Goal: Information Seeking & Learning: Learn about a topic

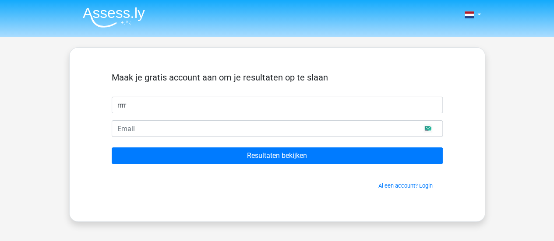
type input "rrrr"
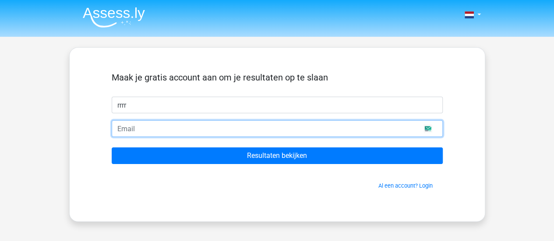
click at [428, 126] on input "email" at bounding box center [277, 128] width 331 height 17
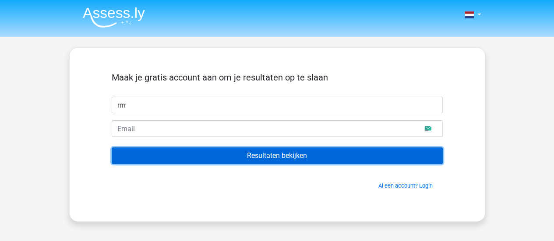
click at [390, 149] on input "Resultaten bekijken" at bounding box center [277, 156] width 331 height 17
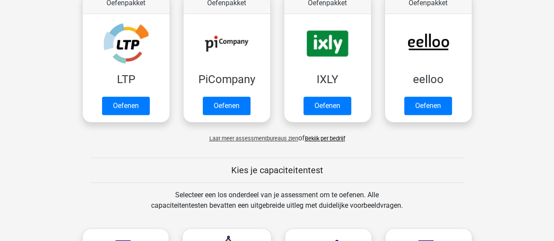
scroll to position [183, 0]
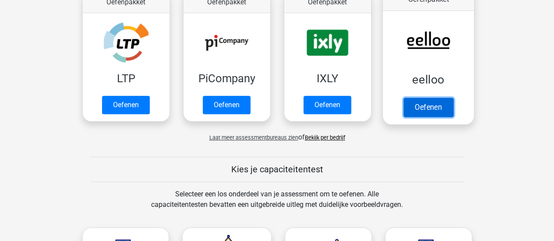
click at [443, 107] on link "Oefenen" at bounding box center [428, 107] width 50 height 19
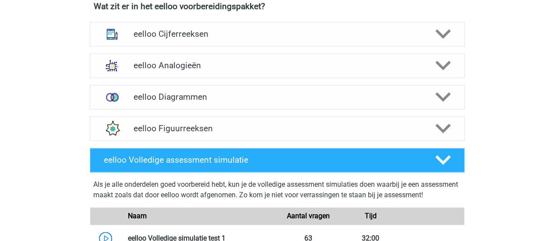
scroll to position [559, 0]
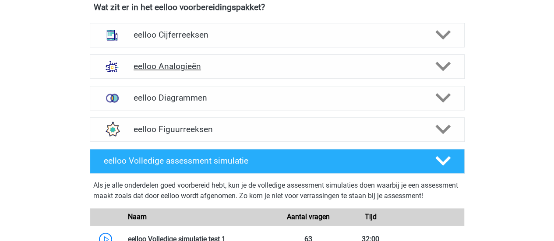
click at [245, 71] on h4 "eelloo Analogieën" at bounding box center [277, 66] width 287 height 10
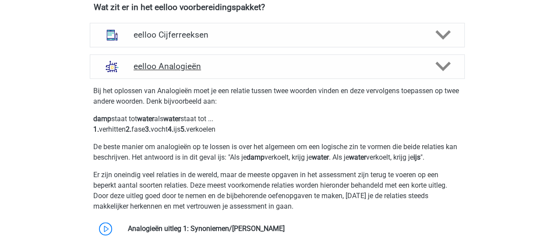
click at [274, 69] on h4 "eelloo Analogieën" at bounding box center [277, 66] width 287 height 10
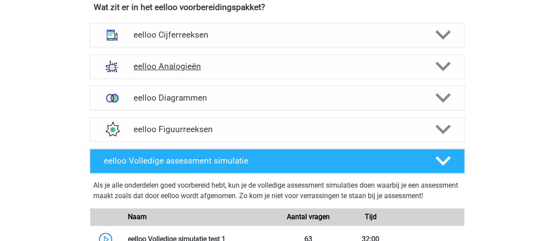
click at [290, 66] on h4 "eelloo Analogieën" at bounding box center [277, 66] width 287 height 10
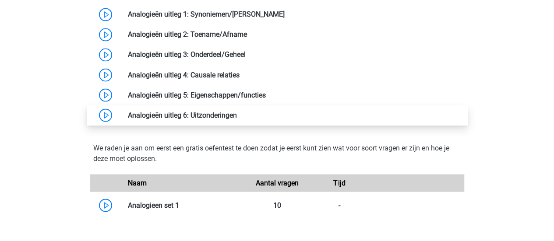
scroll to position [736, 0]
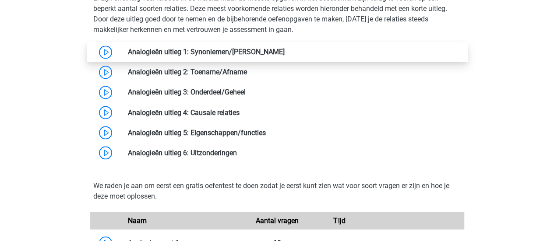
click at [285, 49] on link at bounding box center [285, 52] width 0 height 8
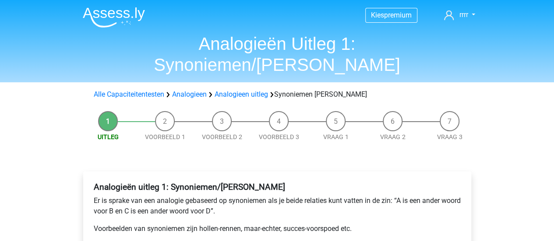
click at [172, 49] on h1 "Analogieën Uitleg 1: Synoniemen/Antoniemen" at bounding box center [277, 54] width 403 height 42
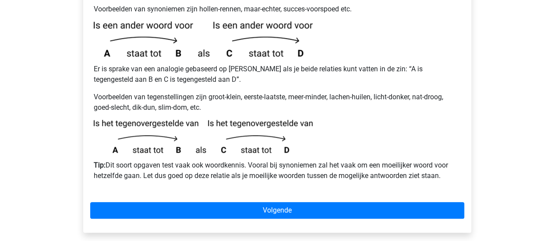
scroll to position [220, 0]
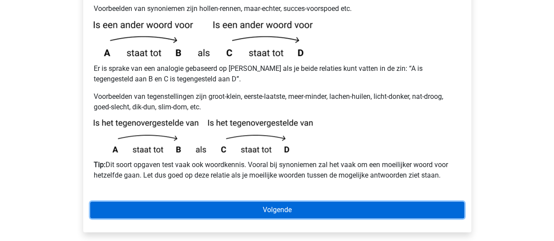
click at [229, 202] on link "Volgende" at bounding box center [277, 210] width 374 height 17
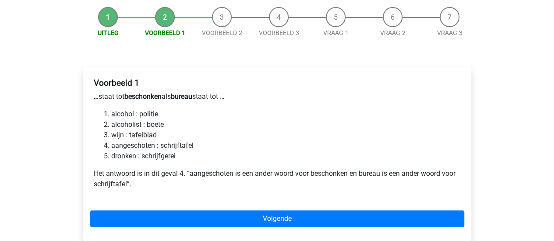
scroll to position [109, 0]
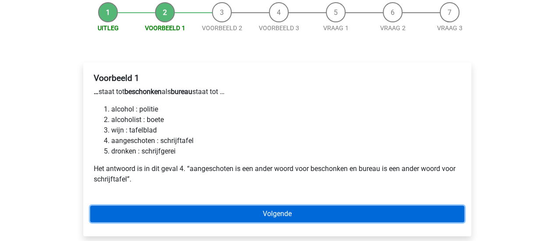
click at [206, 206] on link "Volgende" at bounding box center [277, 214] width 374 height 17
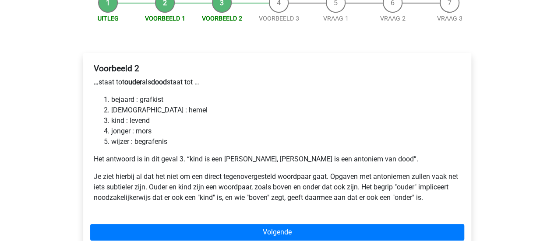
scroll to position [118, 0]
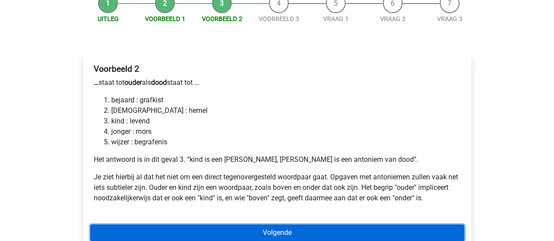
click at [205, 225] on link "Volgende" at bounding box center [277, 233] width 374 height 17
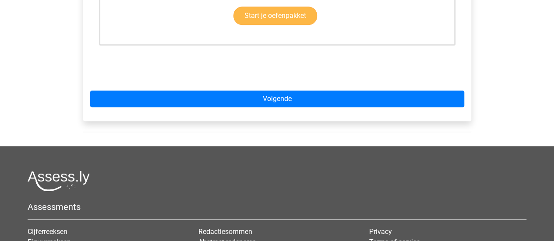
scroll to position [351, 0]
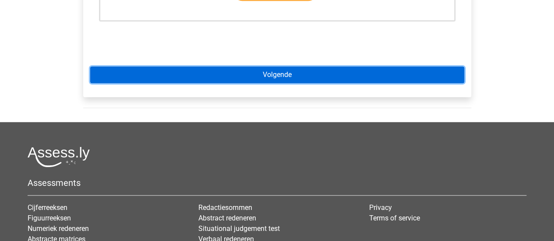
click at [276, 67] on link "Volgende" at bounding box center [277, 75] width 374 height 17
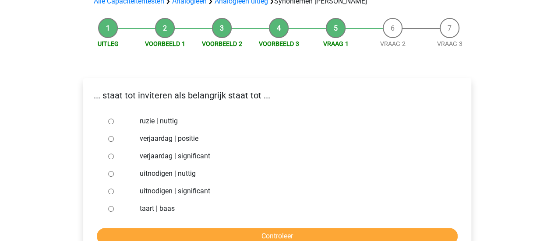
scroll to position [94, 0]
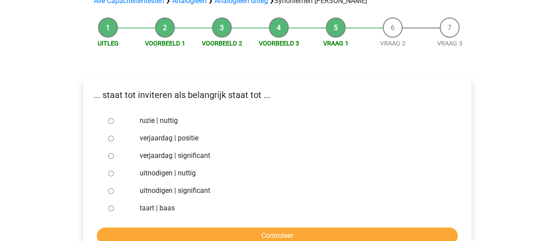
click at [110, 188] on input "uitnodigen | significant" at bounding box center [111, 191] width 6 height 6
radio input "true"
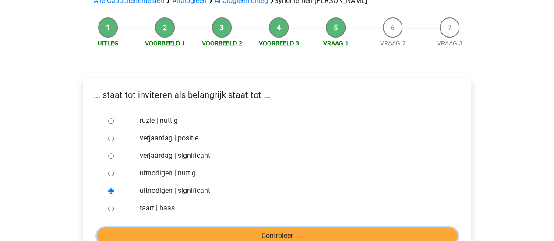
click at [143, 228] on input "Controleer" at bounding box center [277, 236] width 361 height 17
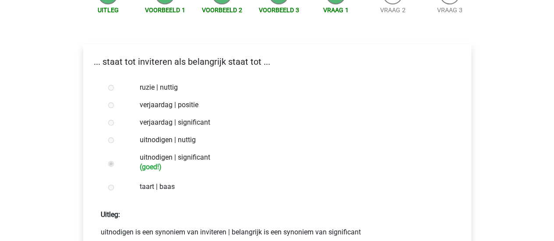
scroll to position [207, 0]
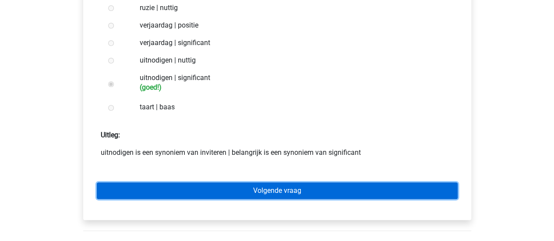
click at [212, 183] on link "Volgende vraag" at bounding box center [277, 191] width 361 height 17
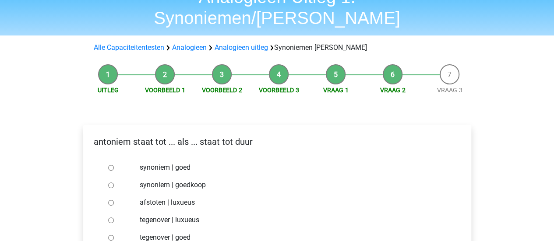
scroll to position [51, 0]
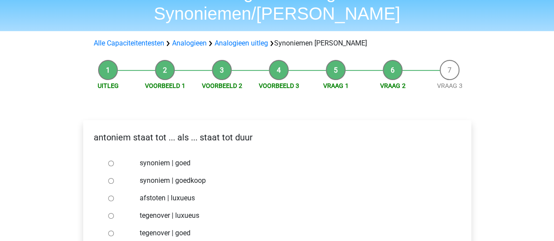
click at [110, 178] on input "synoniem | goedkoop" at bounding box center [111, 181] width 6 height 6
radio input "true"
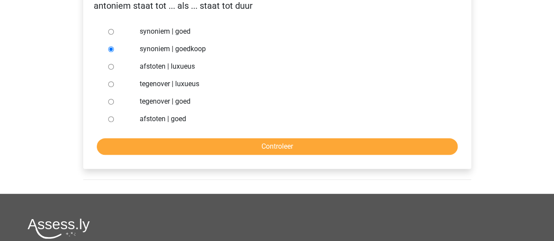
scroll to position [184, 0]
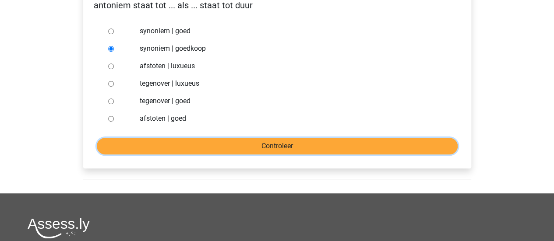
click at [181, 138] on input "Controleer" at bounding box center [277, 146] width 361 height 17
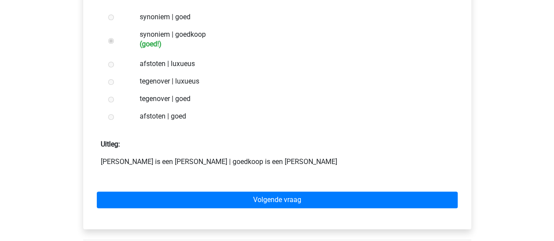
scroll to position [198, 0]
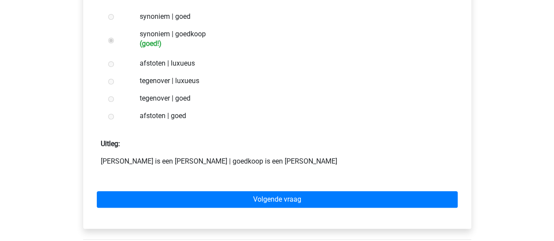
click at [208, 188] on div "Volgende vraag" at bounding box center [277, 198] width 374 height 48
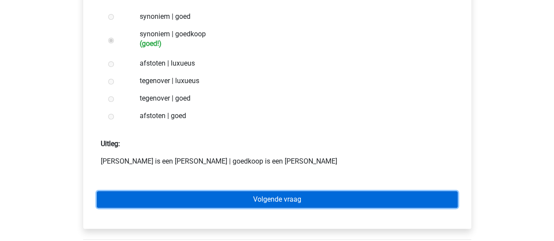
click at [224, 191] on link "Volgende vraag" at bounding box center [277, 199] width 361 height 17
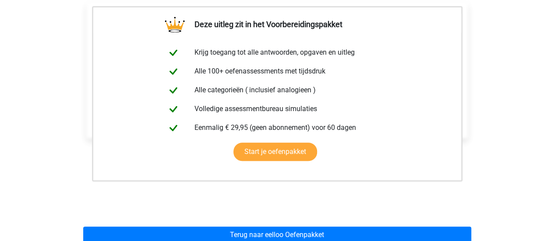
scroll to position [174, 0]
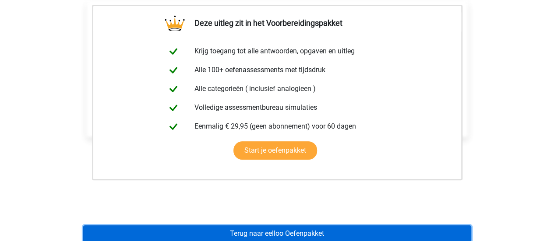
click at [301, 226] on link "Terug naar eelloo Oefenpakket" at bounding box center [277, 234] width 388 height 17
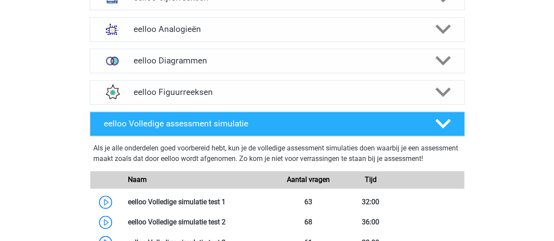
scroll to position [596, 0]
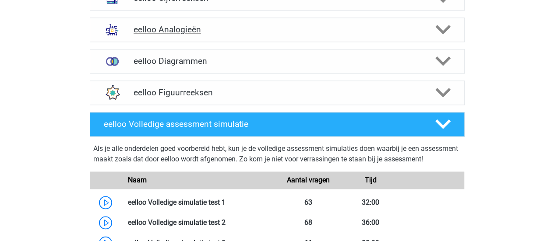
click at [244, 28] on div "eelloo Analogieën" at bounding box center [277, 30] width 375 height 25
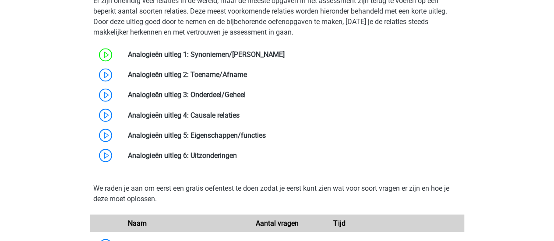
scroll to position [748, 0]
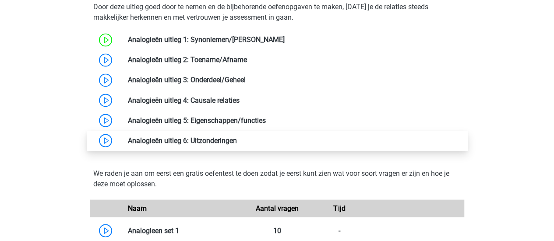
click at [237, 145] on link at bounding box center [237, 140] width 0 height 8
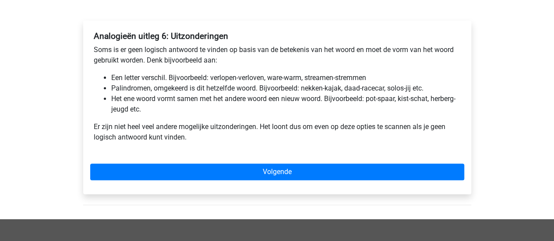
scroll to position [130, 0]
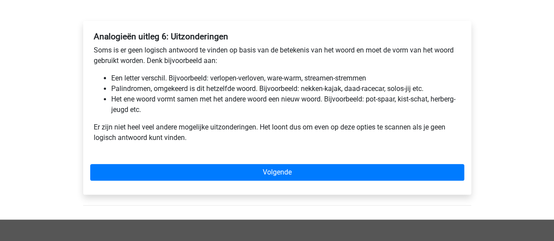
click at [234, 132] on p "Er zijn niet heel veel andere mogelijke uitzonderingen. Het loont dus om even o…" at bounding box center [277, 132] width 367 height 21
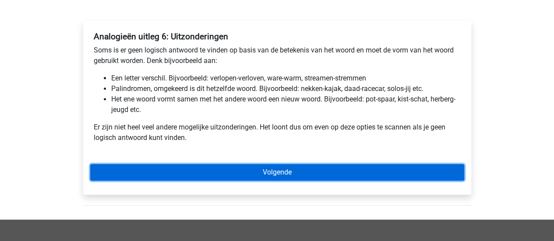
click at [249, 176] on link "Volgende" at bounding box center [277, 172] width 374 height 17
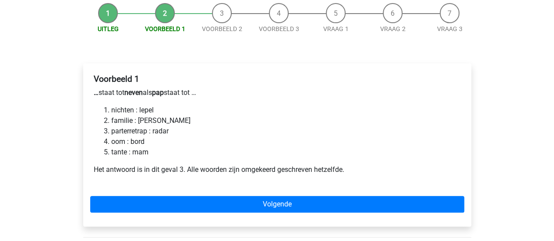
scroll to position [88, 0]
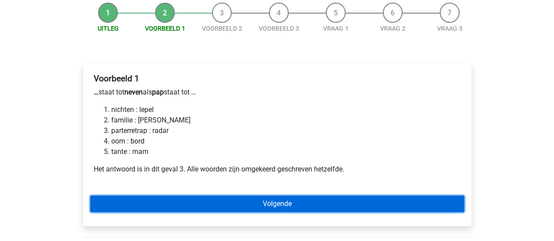
click at [187, 209] on link "Volgende" at bounding box center [277, 204] width 374 height 17
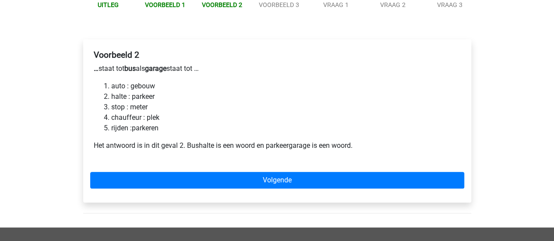
scroll to position [113, 0]
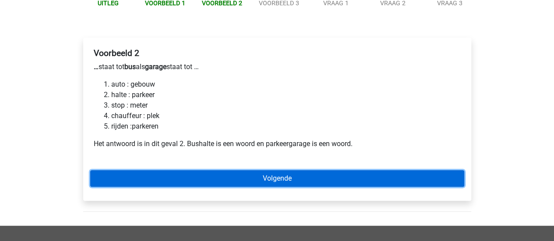
click at [163, 184] on link "Volgende" at bounding box center [277, 178] width 374 height 17
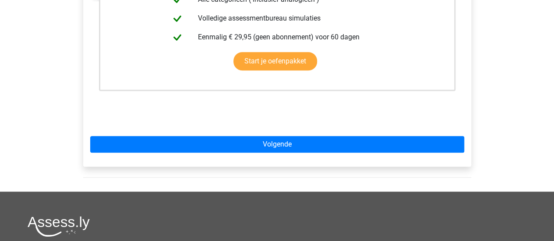
scroll to position [260, 0]
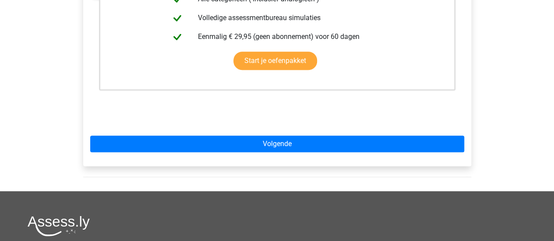
click at [213, 153] on div "Deze uitleg zit in het Voorbereidingspakket Krijg toegang tot alle antwoorden, …" at bounding box center [277, 28] width 388 height 276
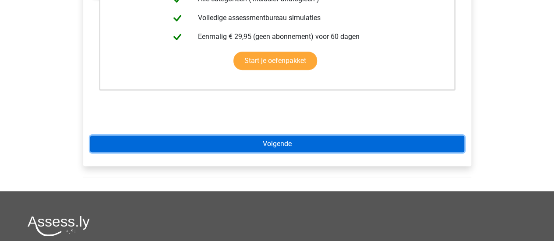
click at [230, 142] on link "Volgende" at bounding box center [277, 144] width 374 height 17
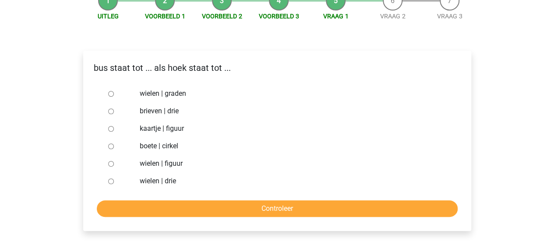
scroll to position [99, 0]
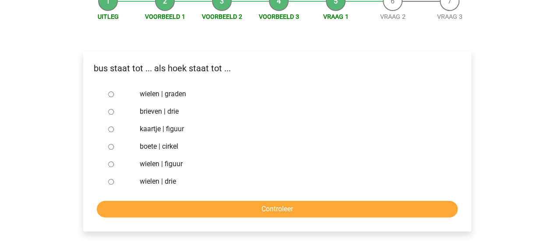
click at [111, 113] on input "brieven | drie" at bounding box center [111, 112] width 6 height 6
radio input "true"
click at [178, 187] on div "wielen | drie" at bounding box center [291, 182] width 316 height 18
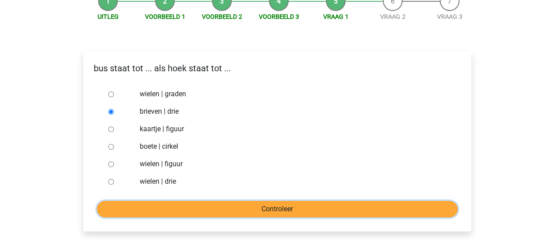
click at [176, 203] on input "Controleer" at bounding box center [277, 209] width 361 height 17
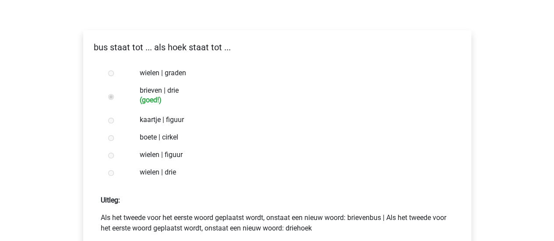
scroll to position [241, 0]
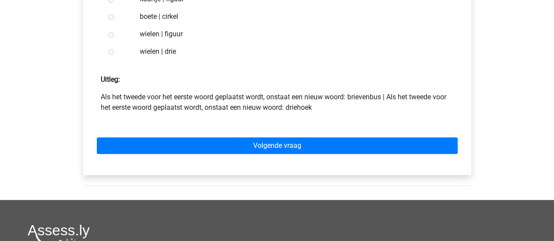
click at [251, 156] on div "Volgende vraag" at bounding box center [277, 144] width 374 height 48
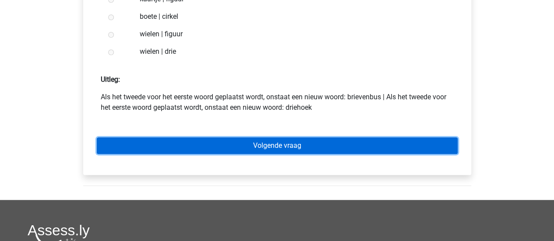
click at [264, 147] on link "Volgende vraag" at bounding box center [277, 146] width 361 height 17
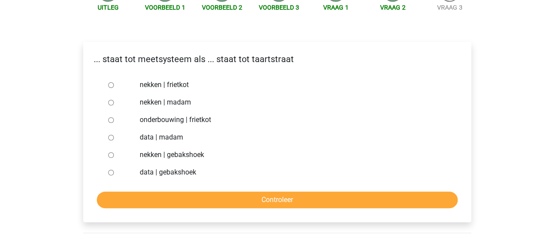
scroll to position [119, 0]
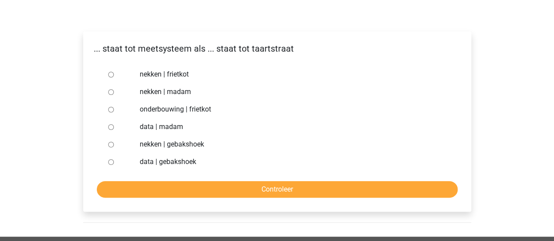
click at [145, 90] on label "nekken | madam" at bounding box center [291, 92] width 303 height 11
click at [114, 90] on input "nekken | madam" at bounding box center [111, 92] width 6 height 6
radio input "true"
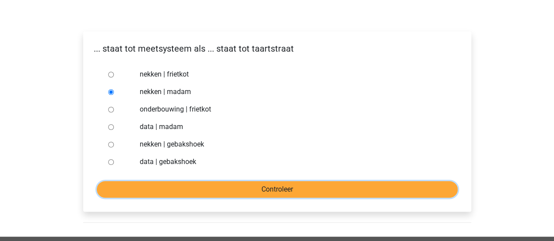
click at [184, 187] on input "Controleer" at bounding box center [277, 189] width 361 height 17
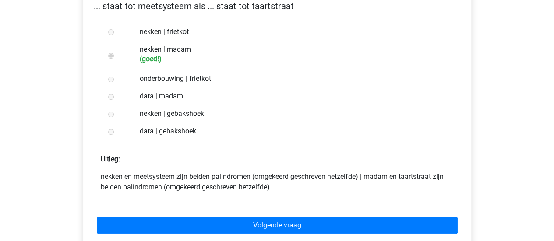
scroll to position [162, 0]
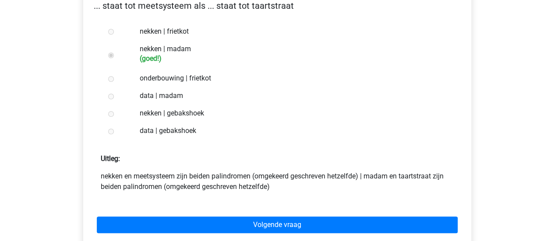
click at [233, 235] on div "Volgende vraag" at bounding box center [277, 223] width 374 height 48
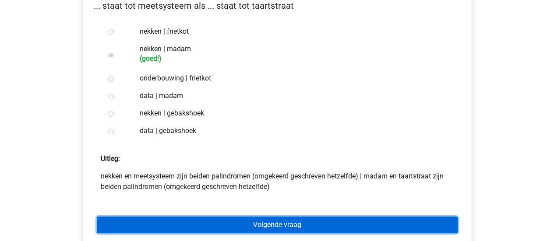
click at [242, 225] on link "Volgende vraag" at bounding box center [277, 225] width 361 height 17
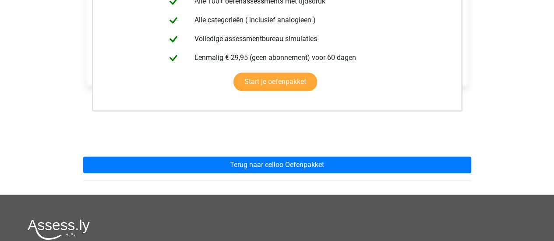
scroll to position [223, 0]
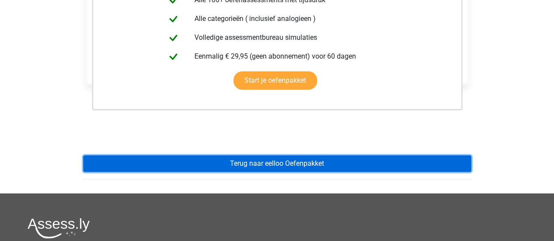
click at [282, 171] on link "Terug naar eelloo Oefenpakket" at bounding box center [277, 164] width 388 height 17
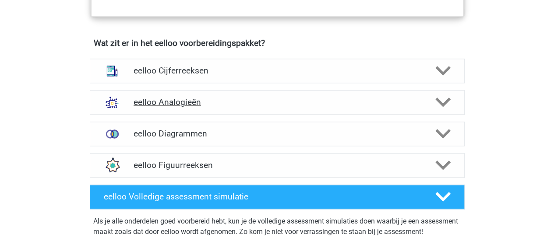
click at [294, 107] on h4 "eelloo Analogieën" at bounding box center [277, 102] width 287 height 10
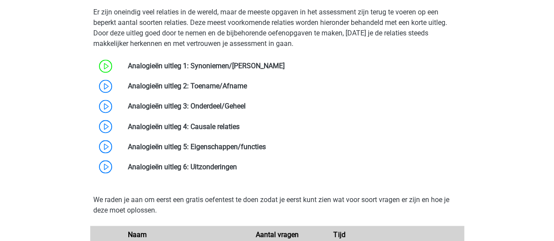
scroll to position [721, 0]
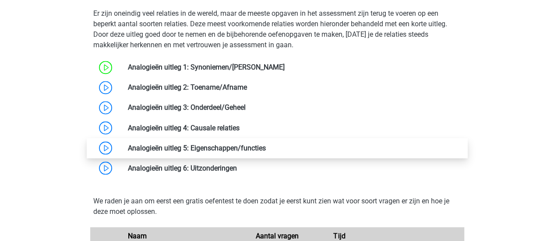
click at [266, 151] on link at bounding box center [266, 148] width 0 height 8
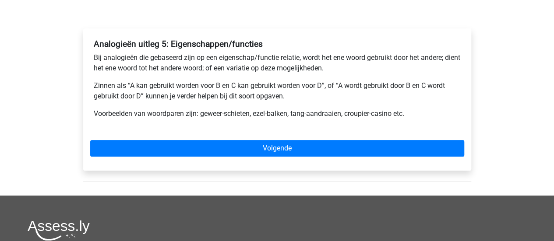
scroll to position [123, 0]
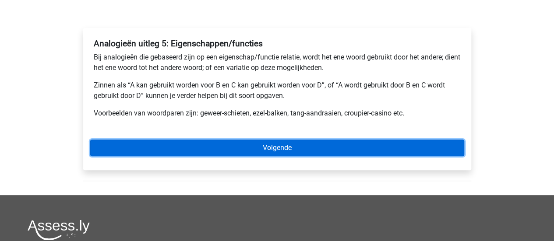
click at [223, 143] on link "Volgende" at bounding box center [277, 148] width 374 height 17
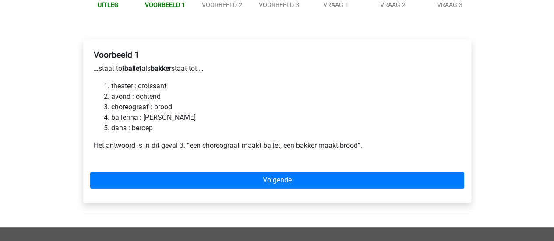
scroll to position [116, 0]
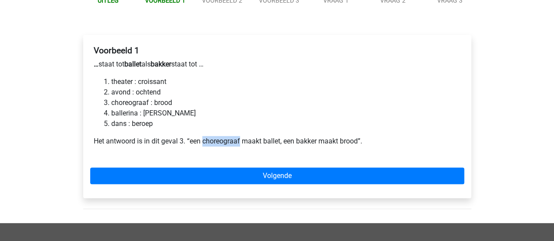
drag, startPoint x: 202, startPoint y: 144, endPoint x: 240, endPoint y: 144, distance: 37.2
click at [240, 144] on p "Het antwoord is in dit geval 3. “een choreograaf maakt ballet, een bakker maakt…" at bounding box center [277, 141] width 367 height 11
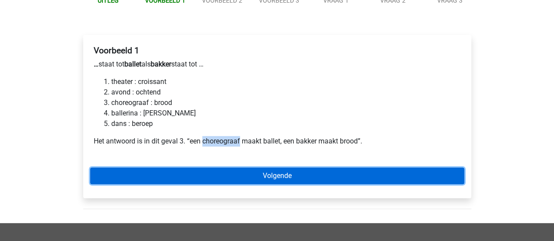
click at [294, 177] on link "Volgende" at bounding box center [277, 176] width 374 height 17
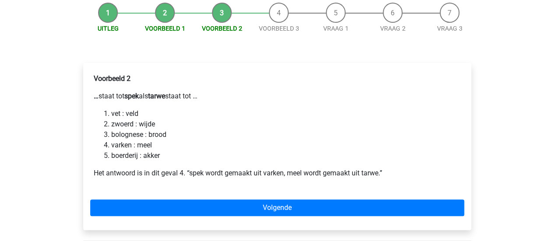
scroll to position [91, 0]
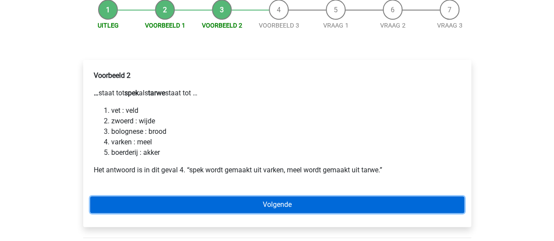
click at [182, 207] on link "Volgende" at bounding box center [277, 205] width 374 height 17
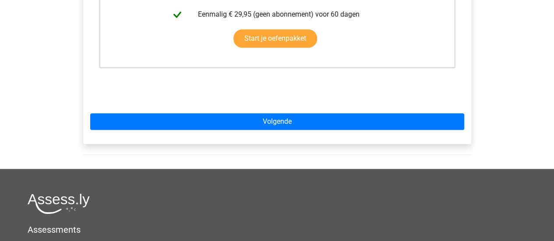
scroll to position [294, 0]
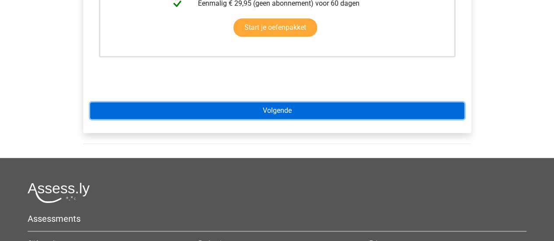
click at [240, 110] on link "Volgende" at bounding box center [277, 111] width 374 height 17
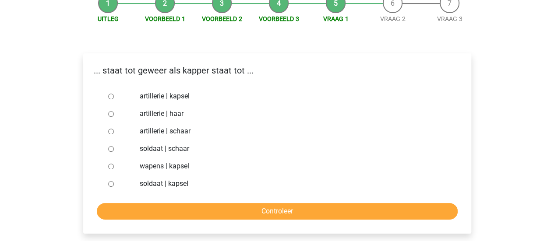
scroll to position [111, 0]
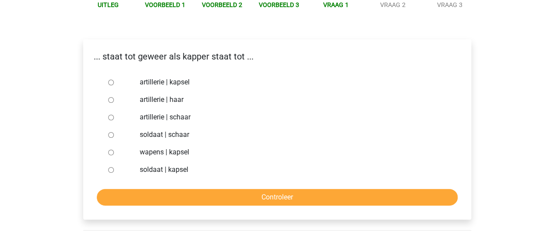
click at [170, 135] on label "soldaat | schaar" at bounding box center [291, 135] width 303 height 11
click at [114, 135] on input "soldaat | schaar" at bounding box center [111, 135] width 6 height 6
radio input "true"
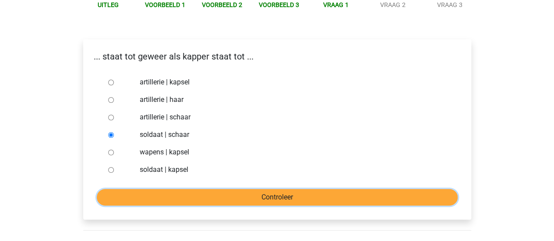
click at [180, 195] on input "Controleer" at bounding box center [277, 197] width 361 height 17
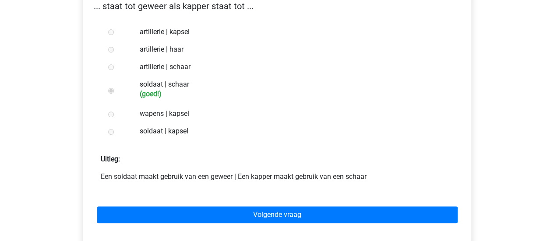
scroll to position [161, 0]
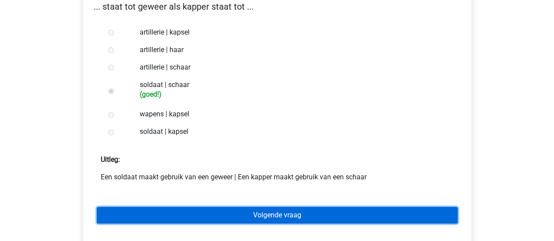
click at [199, 212] on link "Volgende vraag" at bounding box center [277, 215] width 361 height 17
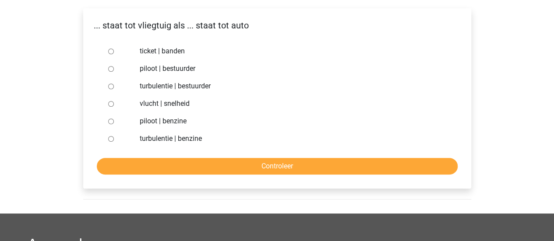
scroll to position [142, 0]
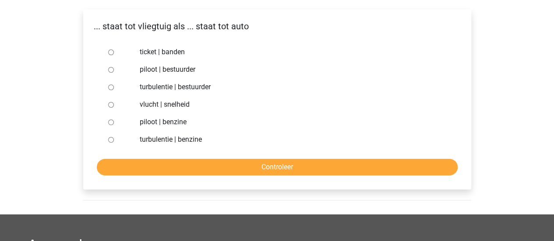
click at [146, 67] on label "piloot | bestuurder" at bounding box center [291, 69] width 303 height 11
click at [114, 67] on input "piloot | bestuurder" at bounding box center [111, 70] width 6 height 6
radio input "true"
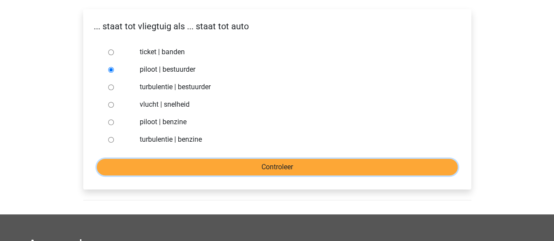
click at [210, 163] on input "Controleer" at bounding box center [277, 167] width 361 height 17
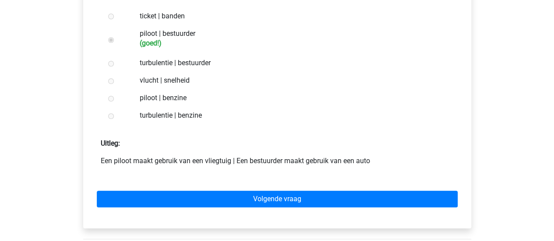
scroll to position [179, 0]
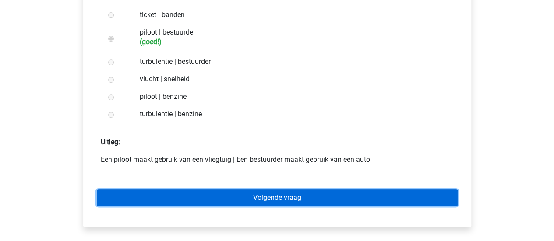
click at [229, 199] on link "Volgende vraag" at bounding box center [277, 198] width 361 height 17
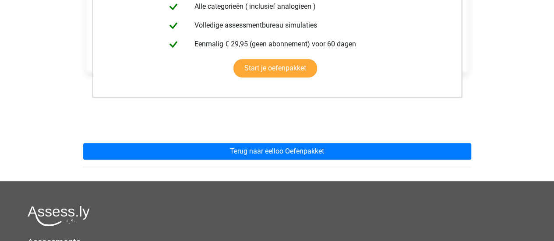
scroll to position [251, 0]
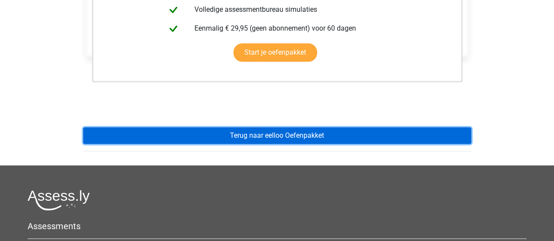
click at [269, 132] on link "Terug naar eelloo Oefenpakket" at bounding box center [277, 135] width 388 height 17
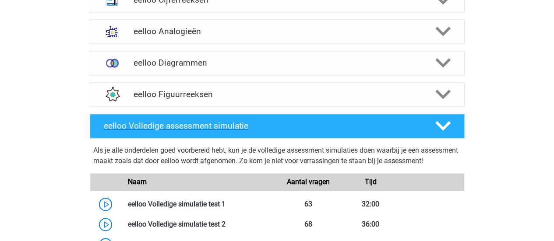
scroll to position [593, 0]
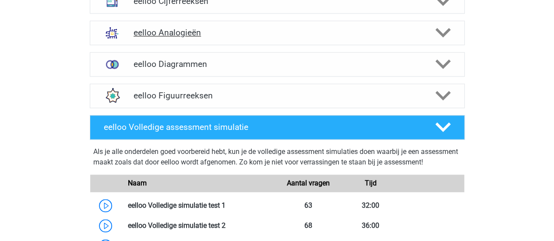
click at [246, 33] on h4 "eelloo Analogieën" at bounding box center [277, 33] width 287 height 10
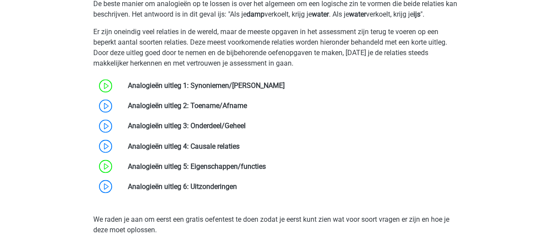
scroll to position [701, 0]
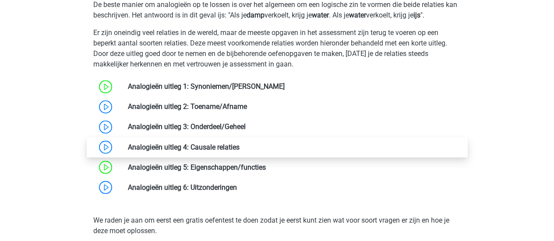
click at [240, 151] on link at bounding box center [240, 147] width 0 height 8
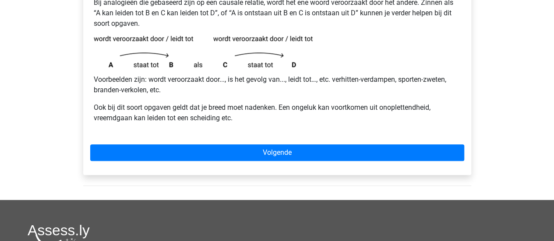
scroll to position [177, 0]
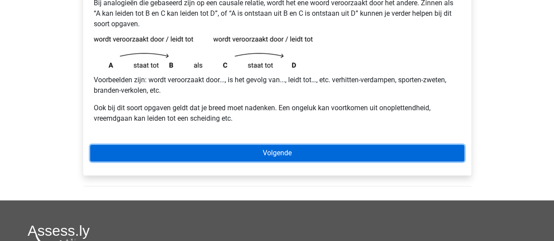
click at [211, 157] on link "Volgende" at bounding box center [277, 153] width 374 height 17
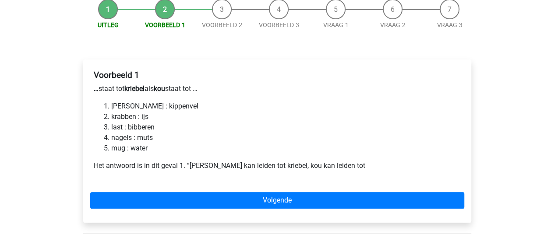
scroll to position [91, 0]
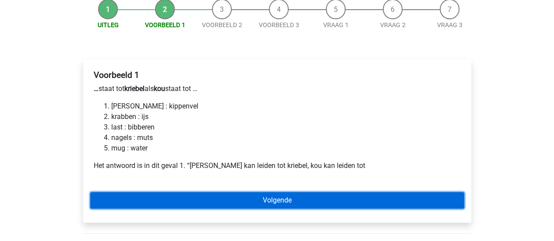
click at [206, 205] on link "Volgende" at bounding box center [277, 200] width 374 height 17
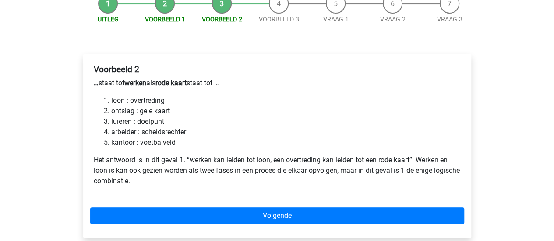
scroll to position [97, 0]
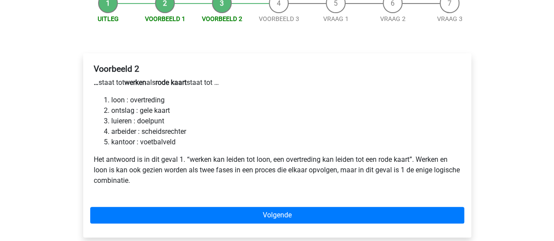
click at [200, 225] on div "Voorbeeld 2 … staat tot werken als rode kaart staat tot … loon : overtreding on…" at bounding box center [277, 145] width 388 height 184
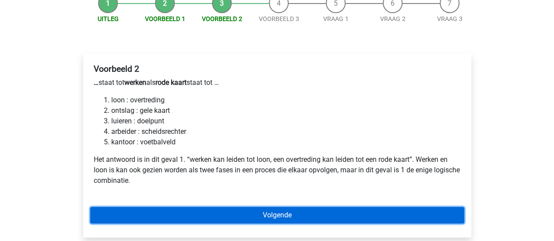
click at [201, 221] on link "Volgende" at bounding box center [277, 215] width 374 height 17
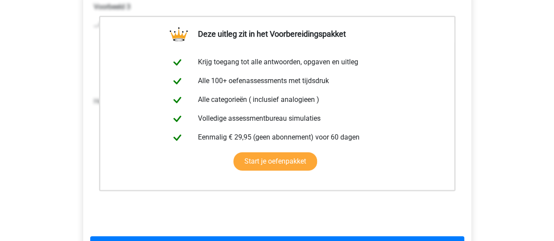
scroll to position [191, 0]
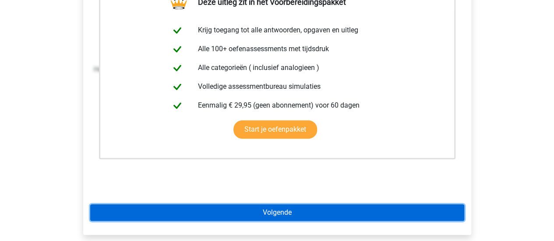
click at [223, 214] on link "Volgende" at bounding box center [277, 213] width 374 height 17
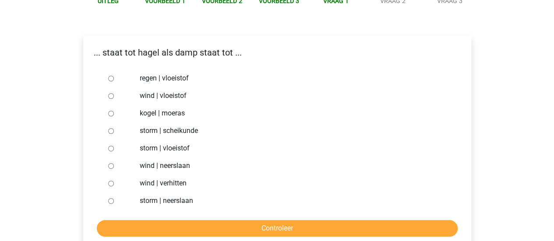
scroll to position [116, 0]
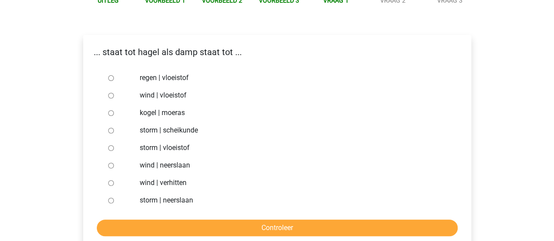
click at [113, 97] on div at bounding box center [119, 96] width 29 height 18
click at [113, 169] on input "wind | neerslaan" at bounding box center [111, 166] width 6 height 6
radio input "true"
click at [145, 203] on label "storm | neerslaan" at bounding box center [291, 200] width 303 height 11
click at [114, 203] on input "storm | neerslaan" at bounding box center [111, 201] width 6 height 6
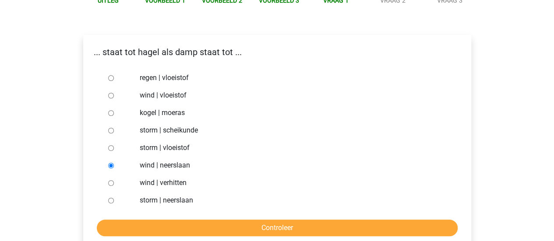
radio input "true"
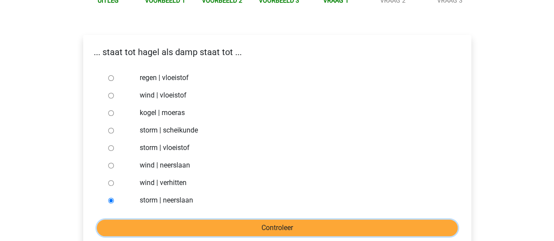
click at [163, 224] on input "Controleer" at bounding box center [277, 228] width 361 height 17
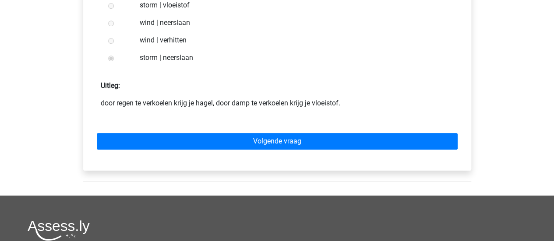
scroll to position [261, 0]
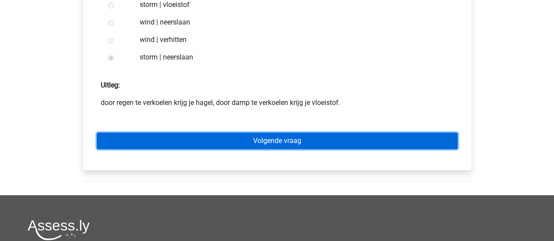
click at [254, 135] on link "Volgende vraag" at bounding box center [277, 141] width 361 height 17
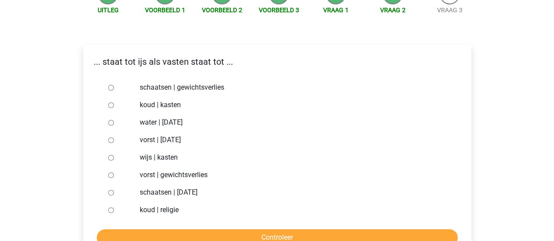
scroll to position [111, 0]
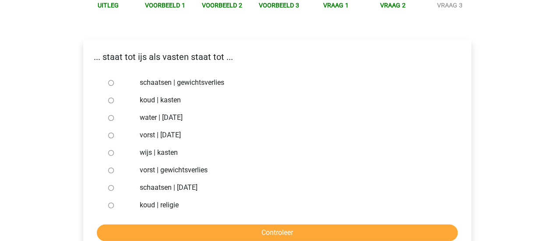
click at [195, 167] on label "vorst | gewichtsverlies" at bounding box center [291, 170] width 303 height 11
click at [114, 168] on input "vorst | gewichtsverlies" at bounding box center [111, 171] width 6 height 6
radio input "true"
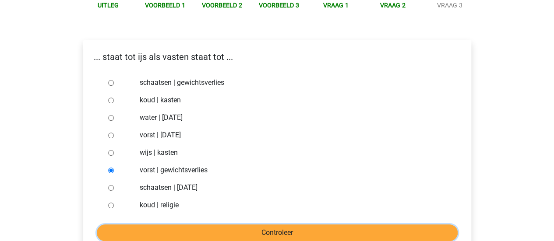
click at [208, 232] on input "Controleer" at bounding box center [277, 233] width 361 height 17
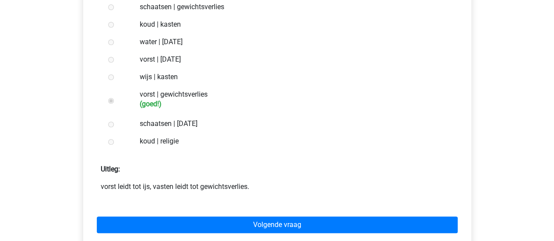
scroll to position [193, 0]
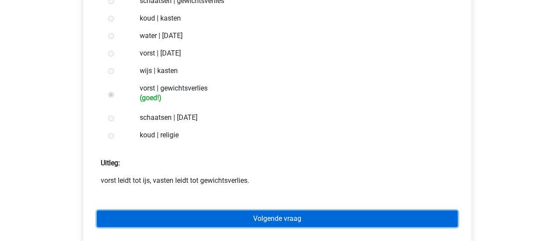
click at [232, 227] on link "Volgende vraag" at bounding box center [277, 219] width 361 height 17
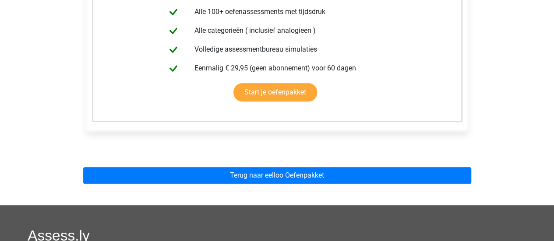
scroll to position [229, 0]
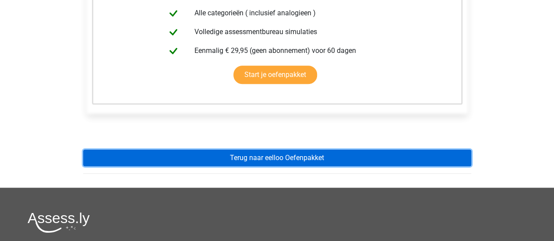
click at [247, 154] on link "Terug naar eelloo Oefenpakket" at bounding box center [277, 158] width 388 height 17
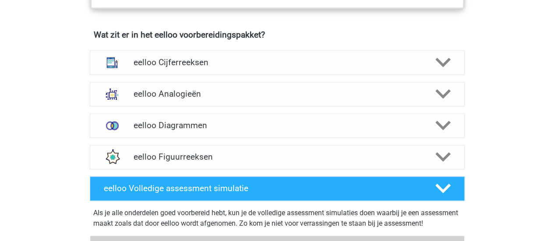
scroll to position [533, 0]
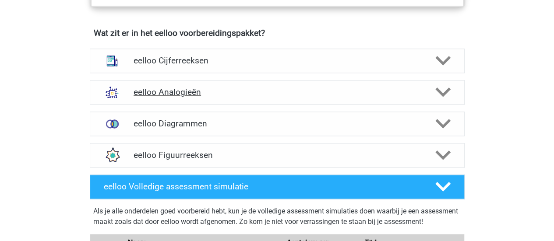
click at [308, 105] on div "eelloo Analogieën" at bounding box center [277, 92] width 375 height 25
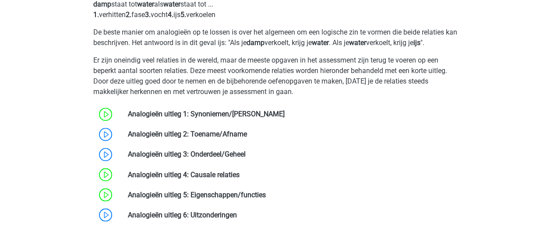
scroll to position [696, 0]
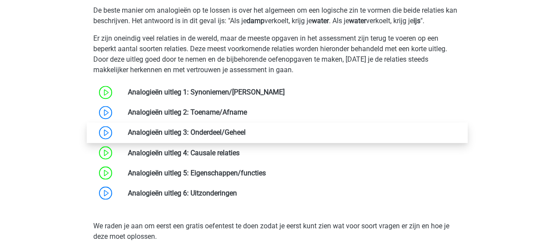
click at [246, 137] on link at bounding box center [246, 132] width 0 height 8
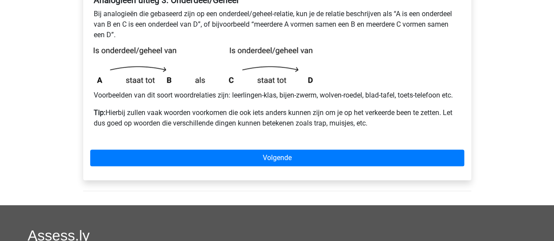
scroll to position [166, 0]
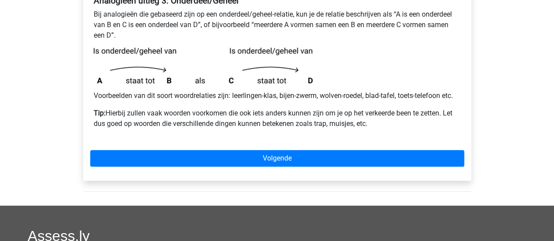
click at [229, 146] on div "Analogieën uitleg 3: Onderdeel/Geheel Bij analogieën die gebaseerd zijn op een …" at bounding box center [277, 83] width 388 height 196
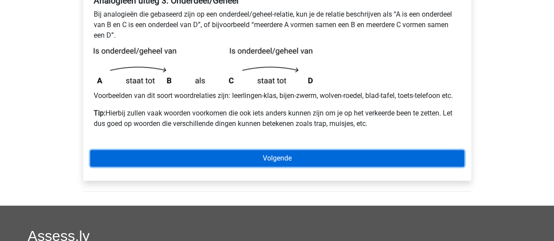
click at [235, 162] on link "Volgende" at bounding box center [277, 158] width 374 height 17
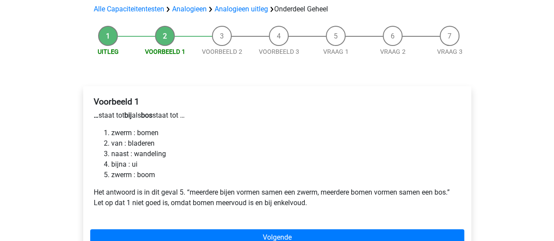
scroll to position [73, 0]
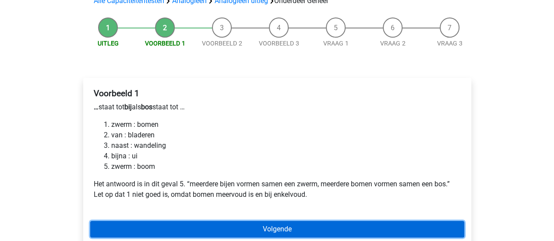
click at [190, 234] on link "Volgende" at bounding box center [277, 229] width 374 height 17
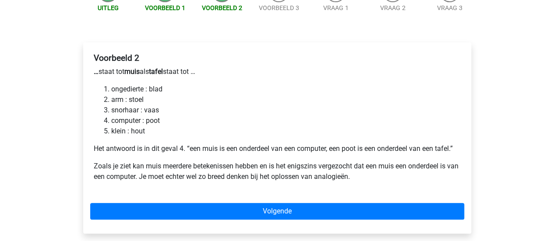
scroll to position [109, 0]
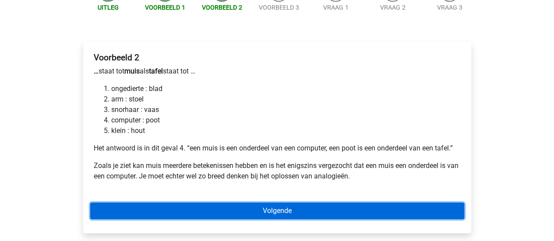
click at [182, 210] on link "Volgende" at bounding box center [277, 211] width 374 height 17
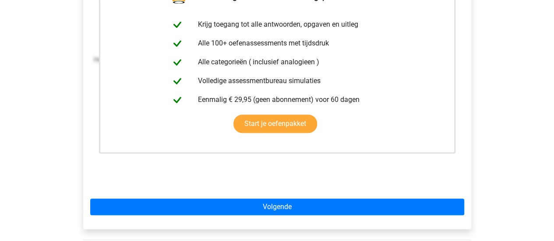
scroll to position [197, 0]
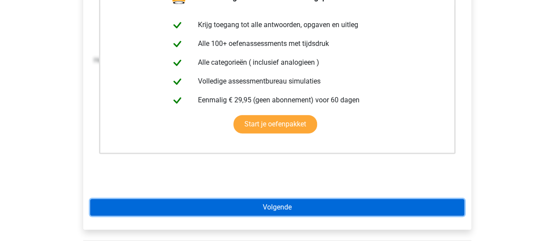
click at [190, 207] on link "Volgende" at bounding box center [277, 207] width 374 height 17
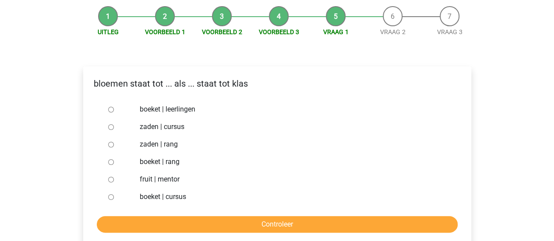
scroll to position [85, 0]
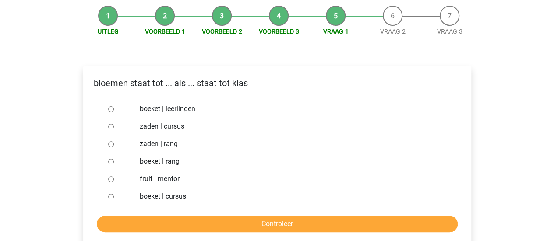
click at [149, 106] on label "boeket | leerlingen" at bounding box center [291, 109] width 303 height 11
click at [114, 106] on input "boeket | leerlingen" at bounding box center [111, 109] width 6 height 6
radio input "true"
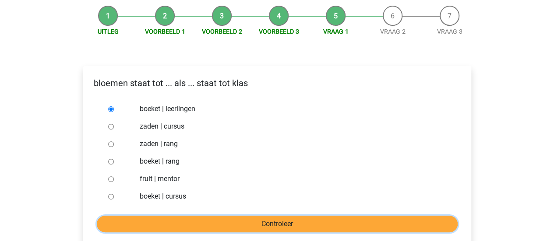
click at [216, 217] on input "Controleer" at bounding box center [277, 224] width 361 height 17
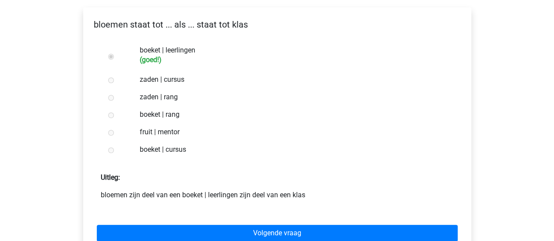
scroll to position [174, 0]
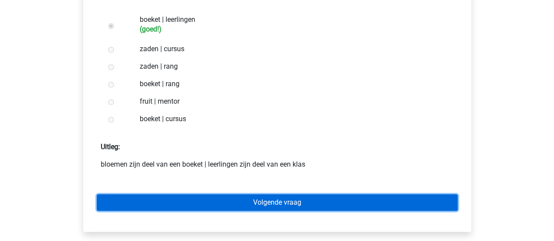
click at [245, 204] on link "Volgende vraag" at bounding box center [277, 203] width 361 height 17
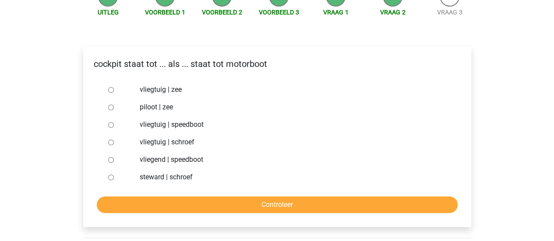
scroll to position [104, 0]
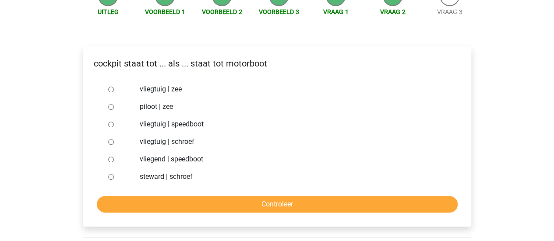
click at [172, 89] on label "vliegtuig | zee" at bounding box center [291, 89] width 303 height 11
click at [114, 89] on input "vliegtuig | zee" at bounding box center [111, 90] width 6 height 6
radio input "true"
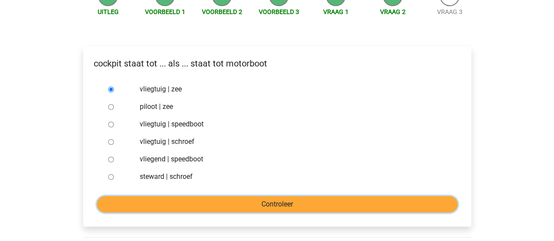
click at [223, 204] on input "Controleer" at bounding box center [277, 204] width 361 height 17
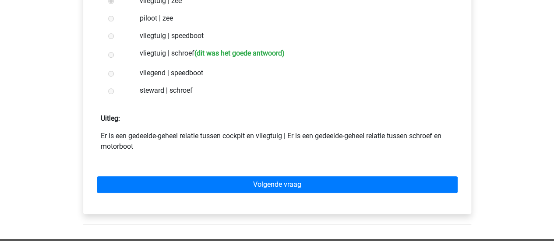
scroll to position [201, 0]
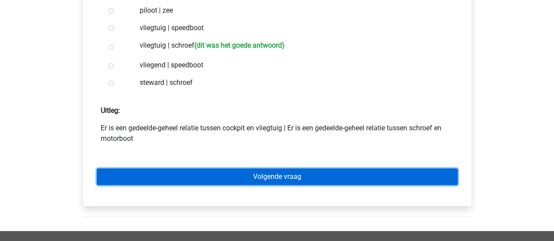
click at [210, 172] on link "Volgende vraag" at bounding box center [277, 177] width 361 height 17
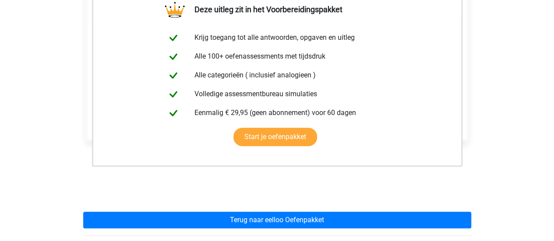
scroll to position [170, 0]
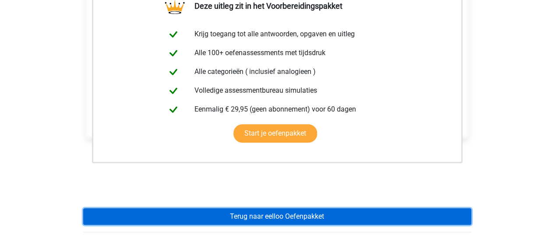
click at [255, 216] on link "Terug naar eelloo Oefenpakket" at bounding box center [277, 217] width 388 height 17
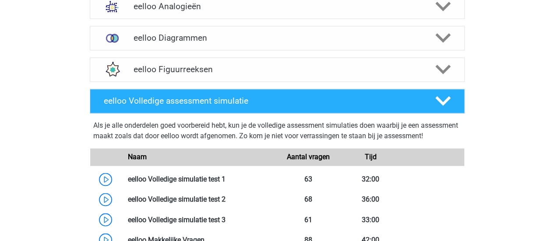
scroll to position [616, 0]
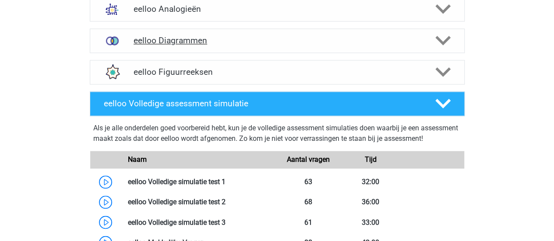
click at [274, 46] on h4 "eelloo Diagrammen" at bounding box center [277, 40] width 287 height 10
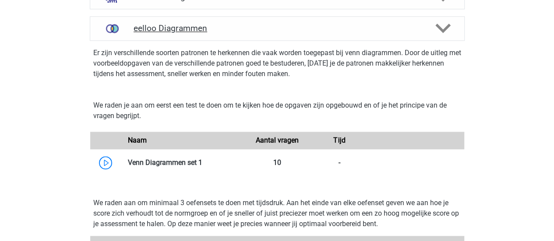
scroll to position [593, 0]
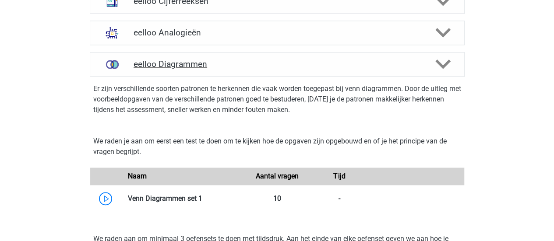
click at [274, 45] on div "eelloo Analogieën" at bounding box center [277, 33] width 375 height 25
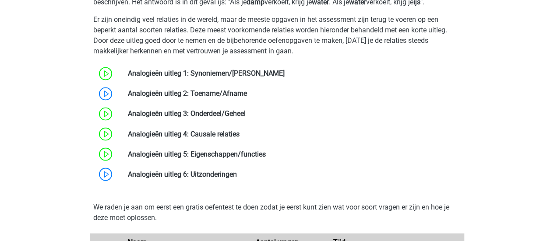
scroll to position [725, 0]
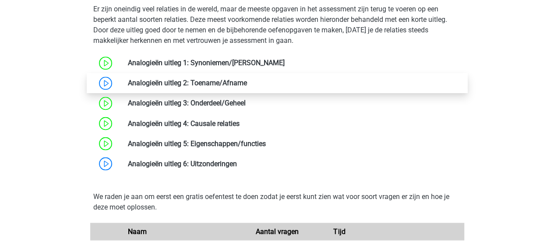
click at [247, 87] on link at bounding box center [247, 83] width 0 height 8
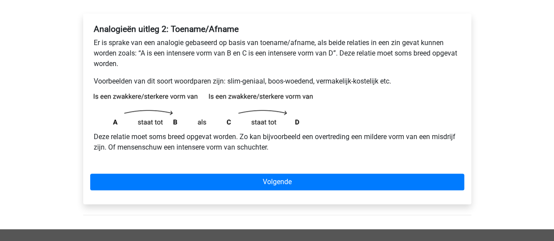
scroll to position [139, 0]
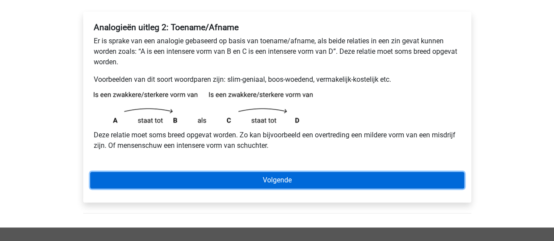
click at [244, 179] on link "Volgende" at bounding box center [277, 180] width 374 height 17
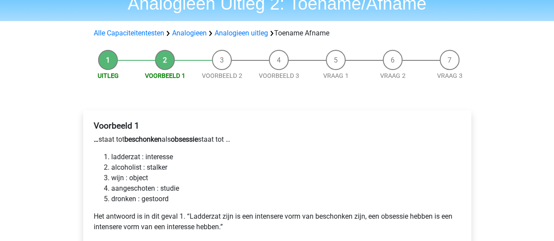
scroll to position [156, 0]
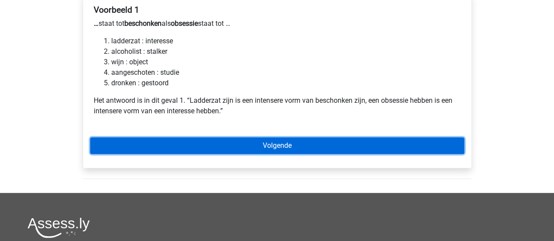
click at [176, 145] on link "Volgende" at bounding box center [277, 146] width 374 height 17
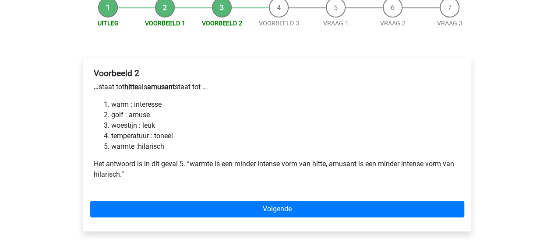
scroll to position [92, 0]
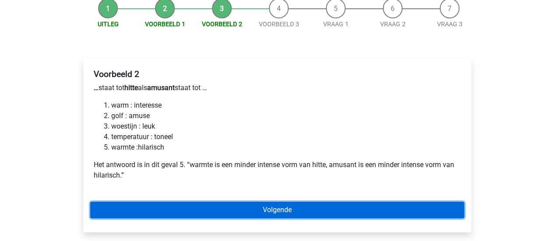
click at [234, 211] on link "Volgende" at bounding box center [277, 210] width 374 height 17
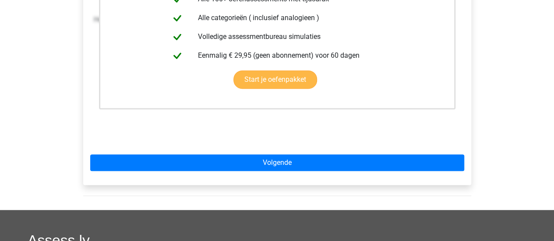
scroll to position [258, 0]
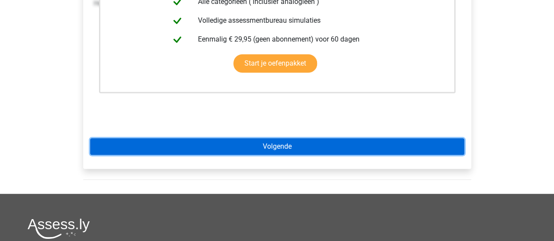
click at [265, 142] on link "Volgende" at bounding box center [277, 146] width 374 height 17
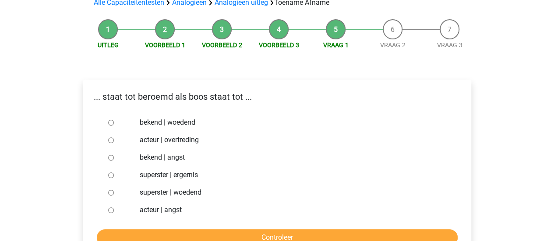
scroll to position [71, 0]
click at [181, 123] on label "bekend | woedend" at bounding box center [291, 122] width 303 height 11
click at [114, 123] on input "bekend | woedend" at bounding box center [111, 123] width 6 height 6
radio input "true"
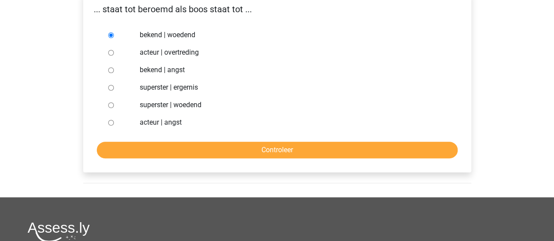
scroll to position [159, 0]
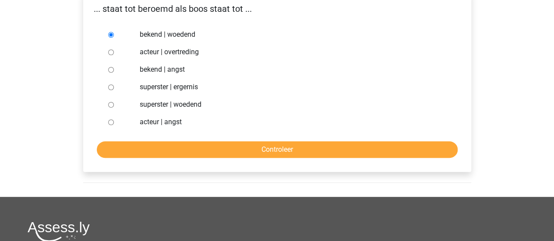
click at [196, 131] on form "bekend | woedend acteur | overtreding bekend | angst superster | ergernis super…" at bounding box center [277, 92] width 374 height 132
click at [198, 139] on form "bekend | woedend acteur | overtreding bekend | angst superster | ergernis super…" at bounding box center [277, 92] width 374 height 132
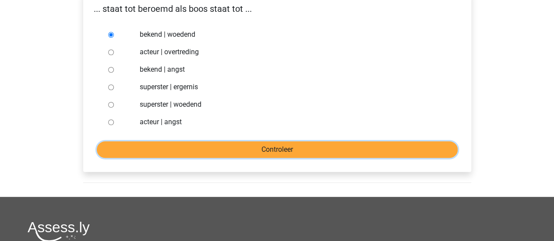
click at [200, 142] on input "Controleer" at bounding box center [277, 150] width 361 height 17
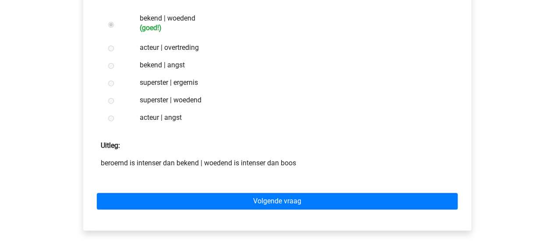
scroll to position [191, 0]
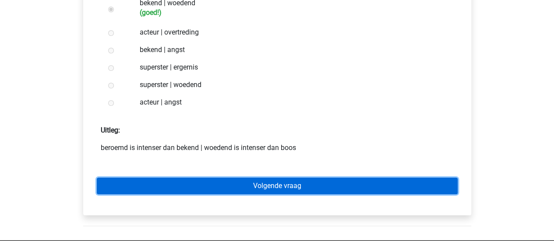
click at [219, 187] on link "Volgende vraag" at bounding box center [277, 186] width 361 height 17
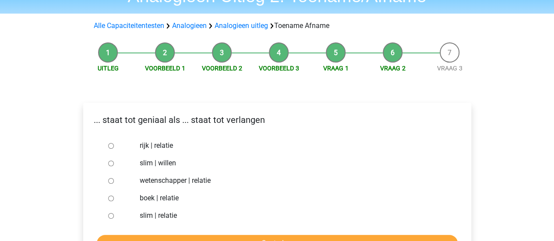
scroll to position [47, 0]
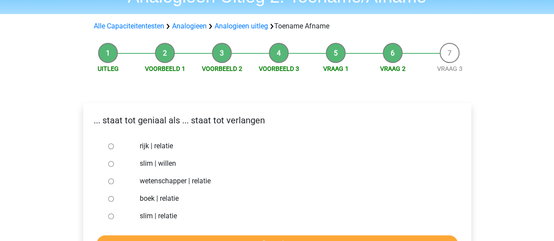
click at [154, 162] on label "slim | willen" at bounding box center [291, 164] width 303 height 11
click at [114, 162] on input "slim | willen" at bounding box center [111, 164] width 6 height 6
radio input "true"
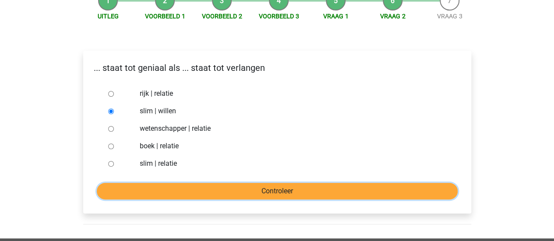
click at [178, 187] on input "Controleer" at bounding box center [277, 191] width 361 height 17
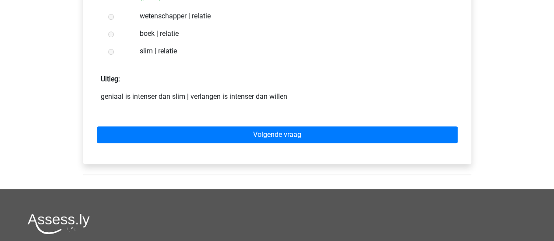
scroll to position [223, 0]
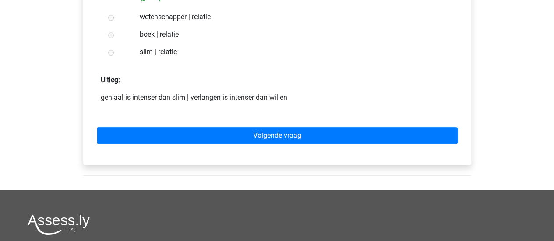
click at [211, 147] on div "Volgende vraag" at bounding box center [277, 134] width 374 height 48
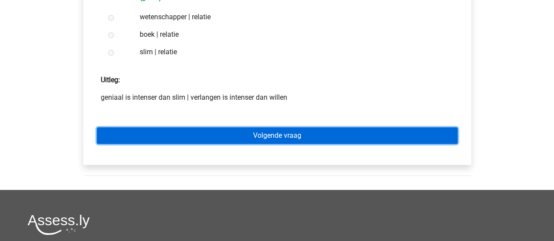
click at [224, 135] on link "Volgende vraag" at bounding box center [277, 135] width 361 height 17
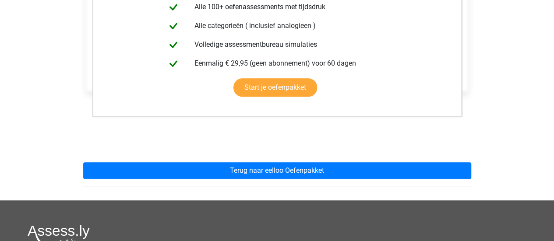
scroll to position [234, 0]
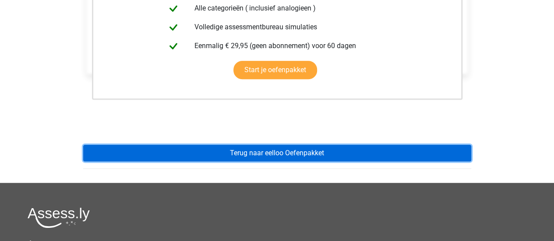
click at [267, 159] on link "Terug naar eelloo Oefenpakket" at bounding box center [277, 153] width 388 height 17
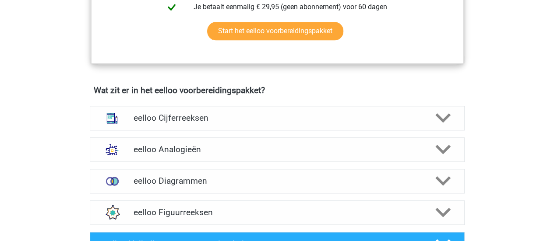
scroll to position [506, 0]
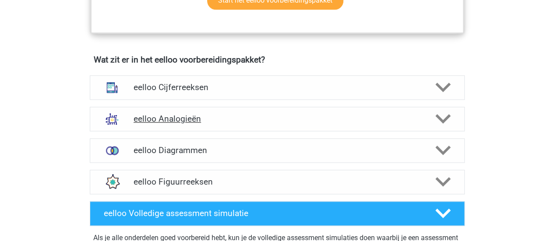
click at [308, 120] on h4 "eelloo Analogieën" at bounding box center [277, 119] width 287 height 10
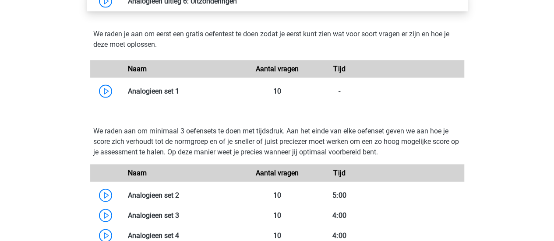
scroll to position [885, 0]
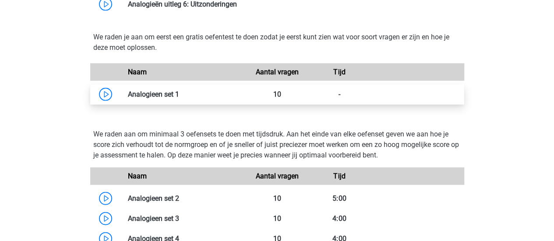
click at [179, 91] on link at bounding box center [179, 94] width 0 height 8
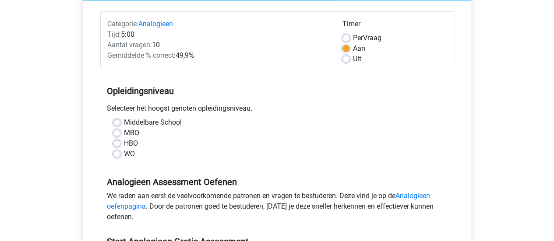
scroll to position [107, 0]
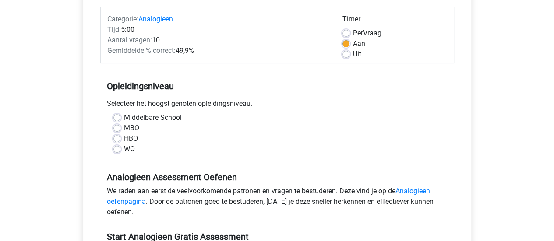
click at [154, 126] on div "MBO" at bounding box center [277, 128] width 328 height 11
click at [156, 124] on div "MBO" at bounding box center [277, 128] width 328 height 11
click at [159, 121] on label "Middelbare School" at bounding box center [153, 118] width 58 height 11
click at [120, 121] on input "Middelbare School" at bounding box center [116, 117] width 7 height 9
radio input "true"
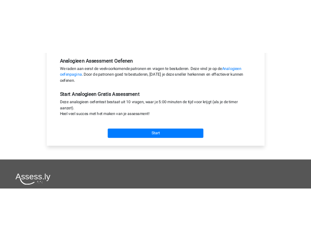
scroll to position [280, 0]
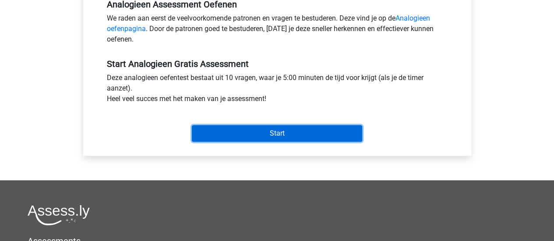
click at [232, 127] on input "Start" at bounding box center [277, 133] width 170 height 17
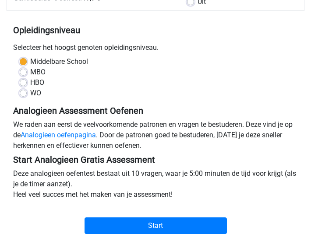
scroll to position [145, 0]
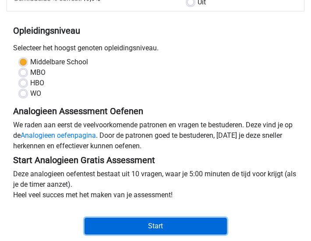
click at [188, 227] on input "Start" at bounding box center [156, 226] width 142 height 17
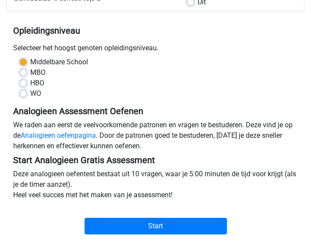
click at [143, 217] on div "Start" at bounding box center [156, 221] width 298 height 27
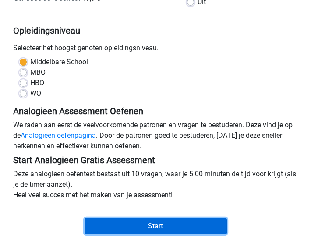
click at [142, 224] on input "Start" at bounding box center [156, 226] width 142 height 17
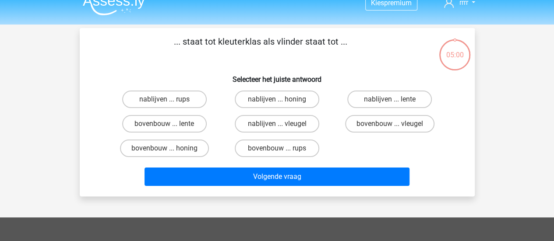
scroll to position [14, 0]
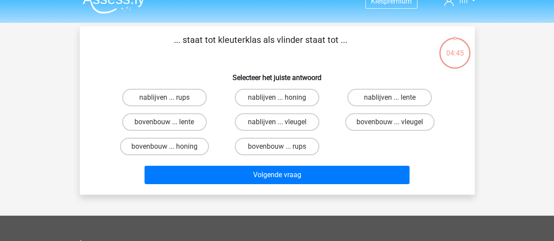
click at [316, 139] on div "bovenbouw ... rups" at bounding box center [277, 147] width 106 height 18
click at [305, 146] on label "bovenbouw ... rups" at bounding box center [277, 147] width 85 height 18
click at [283, 147] on input "bovenbouw ... rups" at bounding box center [280, 150] width 6 height 6
radio input "true"
click at [306, 154] on label "bovenbouw ... rups" at bounding box center [277, 147] width 85 height 18
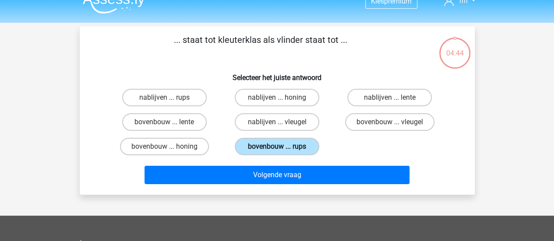
click at [283, 152] on input "bovenbouw ... rups" at bounding box center [280, 150] width 6 height 6
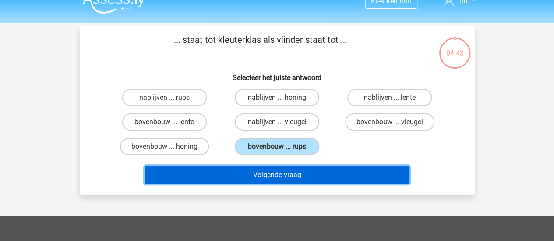
click at [303, 176] on button "Volgende vraag" at bounding box center [277, 175] width 265 height 18
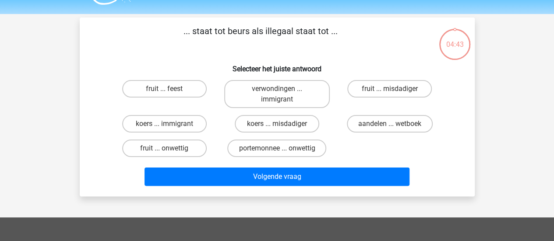
scroll to position [18, 0]
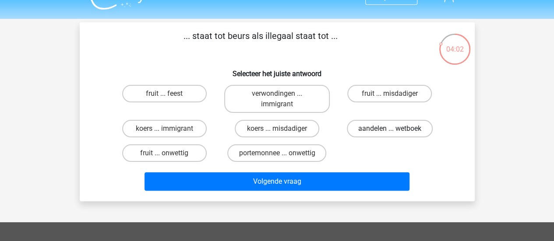
click at [372, 129] on label "aandelen ... wetboek" at bounding box center [390, 129] width 86 height 18
click at [390, 129] on input "aandelen ... wetboek" at bounding box center [393, 132] width 6 height 6
radio input "true"
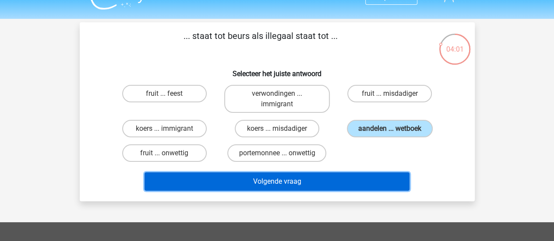
click at [328, 174] on button "Volgende vraag" at bounding box center [277, 182] width 265 height 18
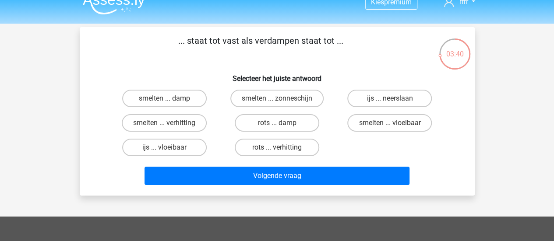
scroll to position [0, 0]
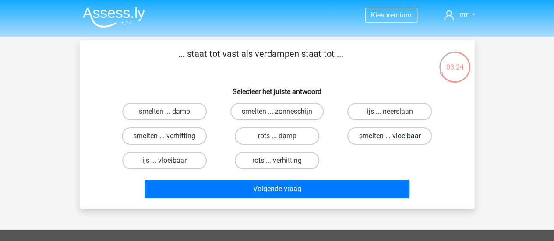
click at [386, 138] on label "smelten ... vloeibaar" at bounding box center [389, 136] width 85 height 18
click at [390, 138] on input "smelten ... vloeibaar" at bounding box center [393, 139] width 6 height 6
radio input "true"
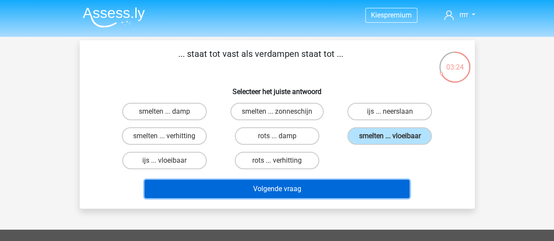
click at [357, 181] on button "Volgende vraag" at bounding box center [277, 189] width 265 height 18
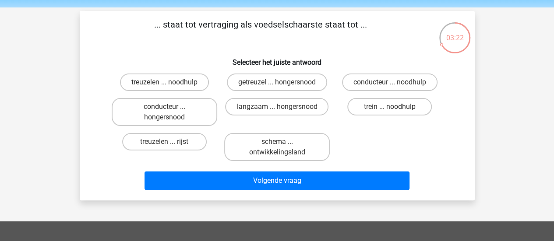
scroll to position [29, 0]
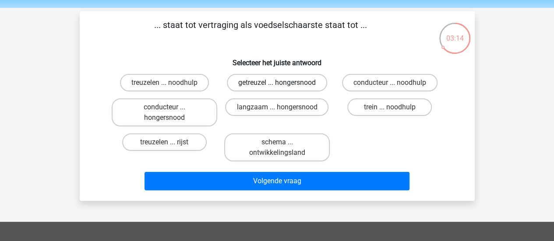
click at [308, 83] on label "getreuzel ... hongersnood" at bounding box center [277, 83] width 100 height 18
click at [283, 83] on input "getreuzel ... hongersnood" at bounding box center [280, 86] width 6 height 6
radio input "true"
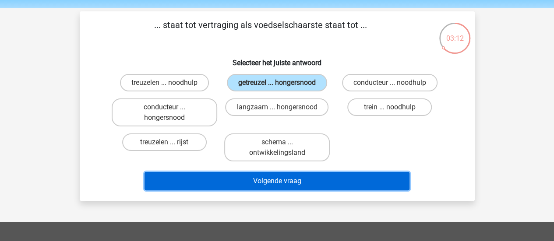
click at [298, 174] on button "Volgende vraag" at bounding box center [277, 181] width 265 height 18
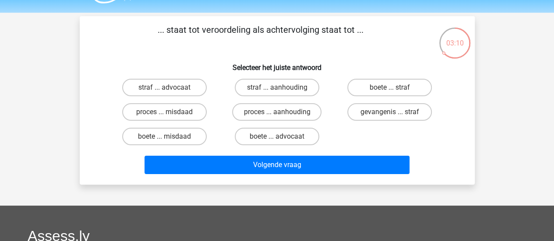
scroll to position [24, 0]
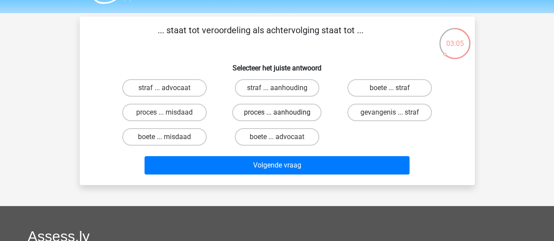
click at [287, 108] on label "proces ... aanhouding" at bounding box center [276, 113] width 89 height 18
click at [283, 113] on input "proces ... aanhouding" at bounding box center [280, 116] width 6 height 6
radio input "true"
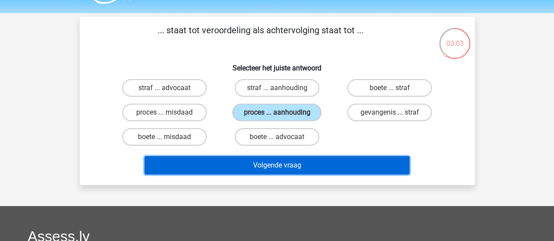
click at [295, 168] on button "Volgende vraag" at bounding box center [277, 165] width 265 height 18
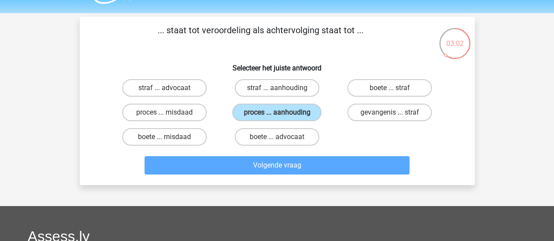
scroll to position [40, 0]
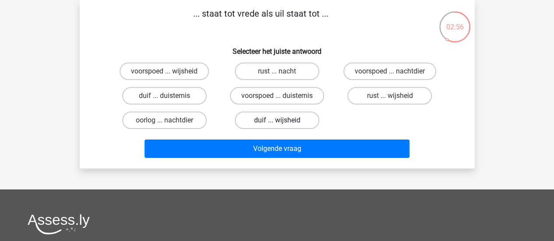
click at [285, 124] on label "duif ... wijsheid" at bounding box center [277, 121] width 85 height 18
click at [283, 124] on input "duif ... wijsheid" at bounding box center [280, 123] width 6 height 6
radio input "true"
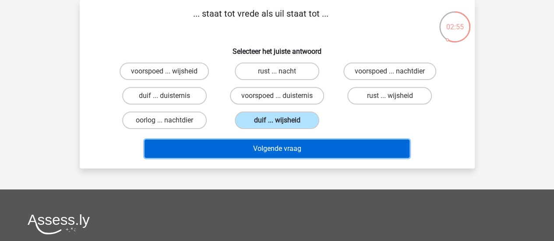
click at [291, 148] on button "Volgende vraag" at bounding box center [277, 149] width 265 height 18
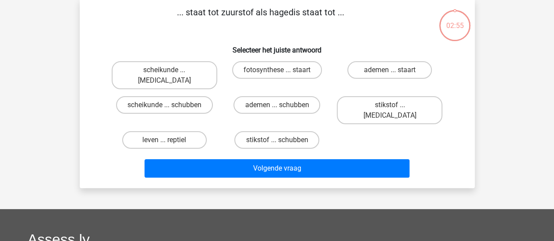
scroll to position [12, 0]
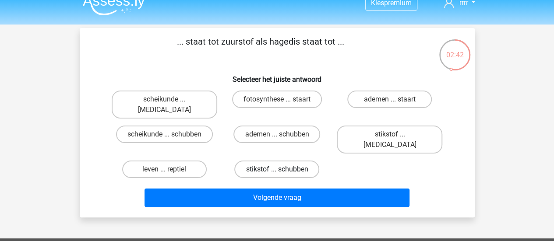
click at [278, 161] on label "stikstof ... schubben" at bounding box center [276, 170] width 85 height 18
click at [278, 170] on input "stikstof ... schubben" at bounding box center [280, 173] width 6 height 6
radio input "true"
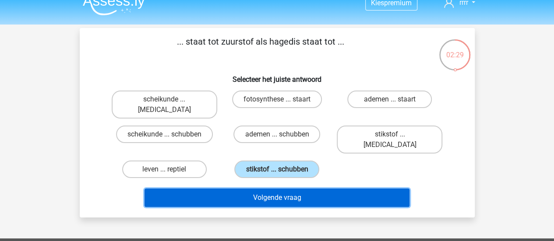
click at [293, 189] on button "Volgende vraag" at bounding box center [277, 198] width 265 height 18
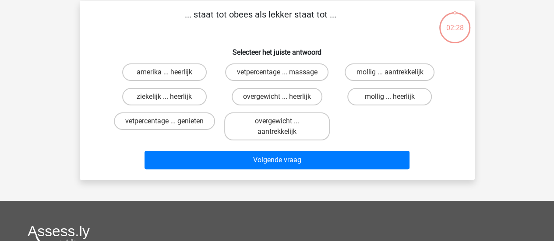
scroll to position [40, 0]
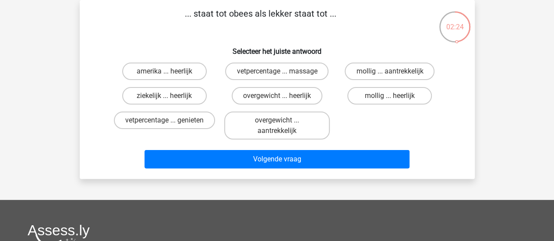
click at [279, 97] on input "overgewicht ... heerlijk" at bounding box center [280, 99] width 6 height 6
radio input "true"
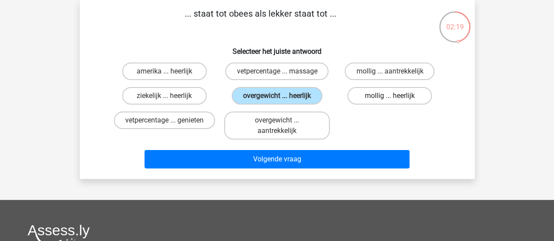
click at [385, 91] on label "mollig ... heerlijk" at bounding box center [389, 96] width 85 height 18
click at [390, 96] on input "mollig ... heerlijk" at bounding box center [393, 99] width 6 height 6
radio input "true"
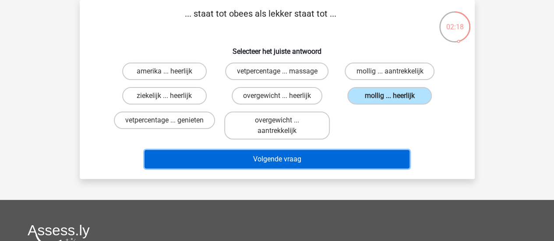
click at [284, 158] on button "Volgende vraag" at bounding box center [277, 159] width 265 height 18
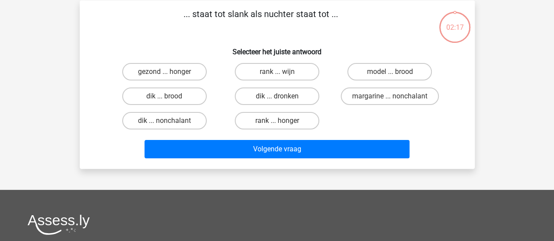
scroll to position [37, 0]
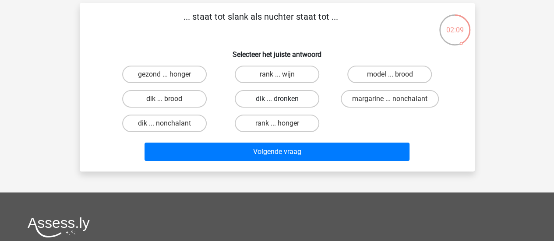
click at [270, 99] on label "dik ... dronken" at bounding box center [277, 99] width 85 height 18
click at [277, 99] on input "dik ... dronken" at bounding box center [280, 102] width 6 height 6
radio input "true"
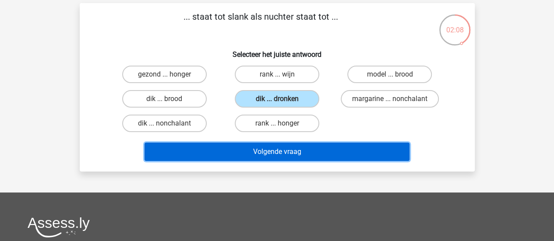
click at [268, 144] on button "Volgende vraag" at bounding box center [277, 152] width 265 height 18
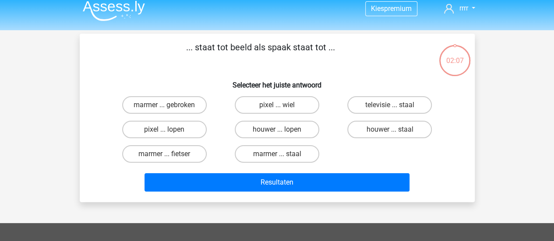
scroll to position [0, 0]
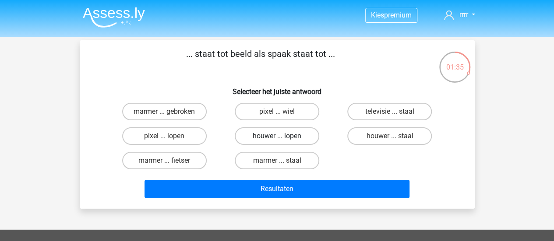
click at [291, 140] on label "houwer ... lopen" at bounding box center [277, 136] width 85 height 18
click at [283, 140] on input "houwer ... lopen" at bounding box center [280, 139] width 6 height 6
radio input "true"
click at [273, 108] on label "pixel ... wiel" at bounding box center [277, 112] width 85 height 18
click at [277, 112] on input "pixel ... wiel" at bounding box center [280, 115] width 6 height 6
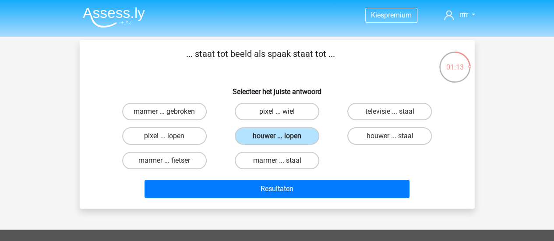
radio input "true"
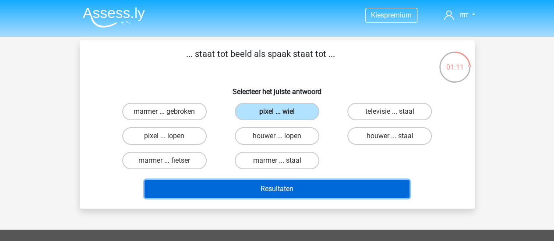
click at [268, 183] on button "Resultaten" at bounding box center [277, 189] width 265 height 18
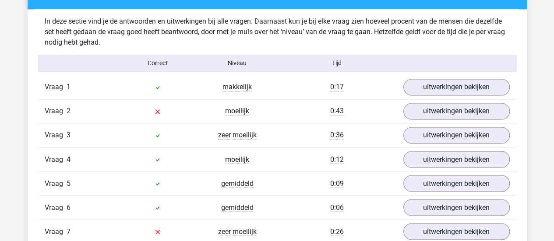
scroll to position [684, 0]
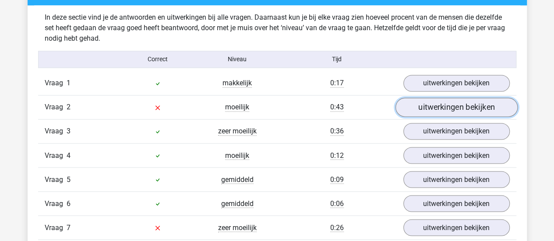
click at [447, 112] on link "uitwerkingen bekijken" at bounding box center [456, 107] width 122 height 19
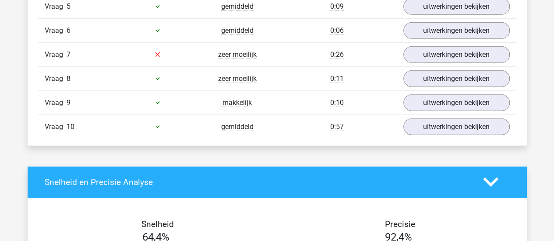
scroll to position [1076, 0]
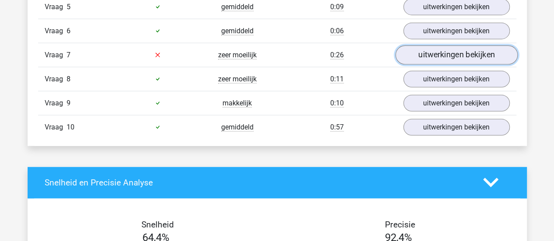
click at [471, 54] on link "uitwerkingen bekijken" at bounding box center [456, 55] width 122 height 19
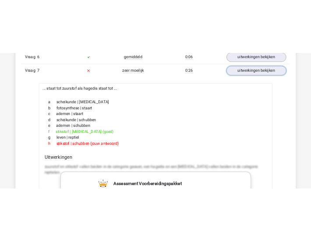
scroll to position [1098, 0]
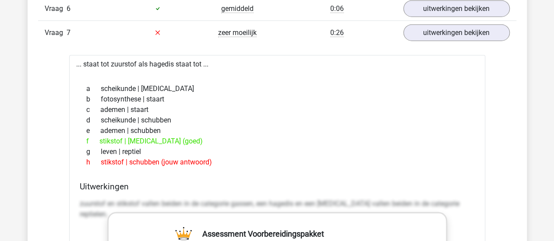
click at [212, 201] on p "zuurstof en stikstof vallen beiden in de categorie gassen, een hagedis en een k…" at bounding box center [277, 209] width 395 height 21
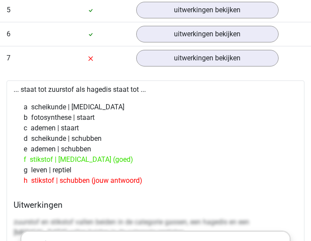
scroll to position [1360, 0]
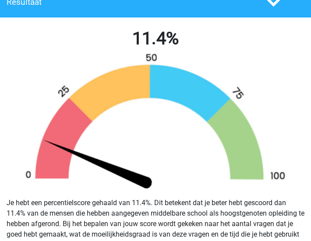
scroll to position [226, 0]
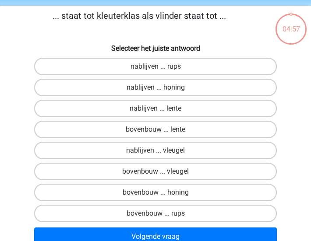
scroll to position [28, 0]
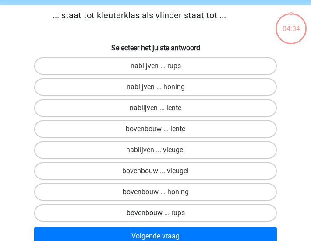
click at [189, 218] on label "bovenbouw ... rups" at bounding box center [155, 214] width 243 height 18
click at [161, 218] on input "bovenbouw ... rups" at bounding box center [159, 216] width 6 height 6
radio input "true"
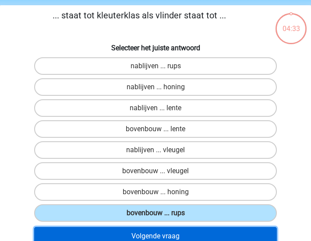
click at [188, 230] on button "Volgende vraag" at bounding box center [155, 236] width 243 height 18
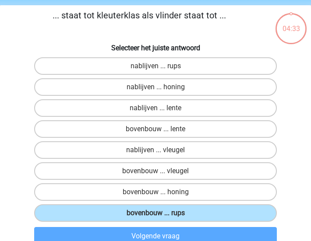
scroll to position [33, 0]
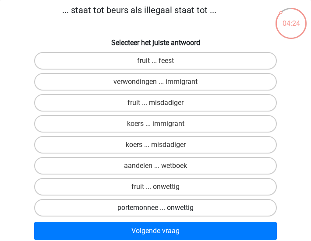
drag, startPoint x: 192, startPoint y: 208, endPoint x: 173, endPoint y: 203, distance: 20.4
click at [173, 203] on label "portemonnee ... onwettig" at bounding box center [155, 208] width 243 height 18
click at [161, 208] on input "portemonnee ... onwettig" at bounding box center [159, 211] width 6 height 6
radio input "true"
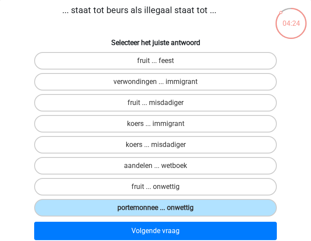
click at [178, 219] on div "Volgende vraag" at bounding box center [156, 231] width 304 height 25
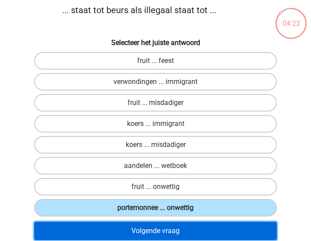
click at [182, 227] on button "Volgende vraag" at bounding box center [155, 231] width 243 height 18
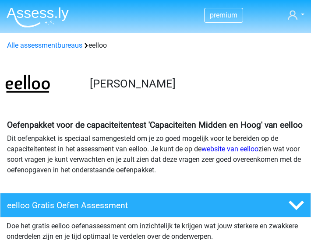
scroll to position [885, 0]
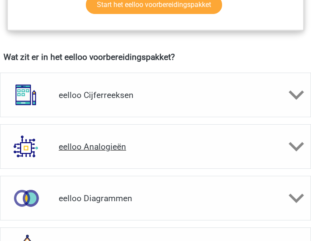
click at [190, 130] on div "eelloo Analogieën" at bounding box center [155, 146] width 311 height 45
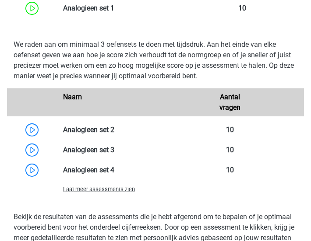
scroll to position [1093, 0]
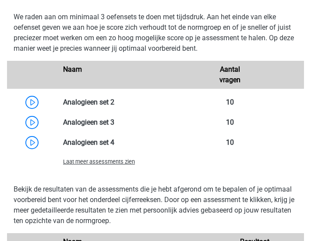
click at [106, 166] on div "Laat meer assessments zien" at bounding box center [155, 162] width 297 height 18
click at [109, 165] on div "Laat meer assessments zien" at bounding box center [131, 161] width 149 height 11
click at [112, 162] on span "Laat meer assessments zien" at bounding box center [99, 162] width 72 height 7
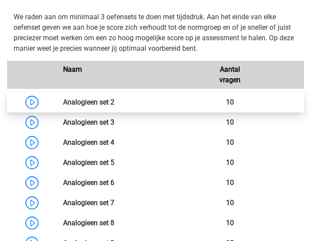
click at [114, 101] on link at bounding box center [114, 102] width 0 height 8
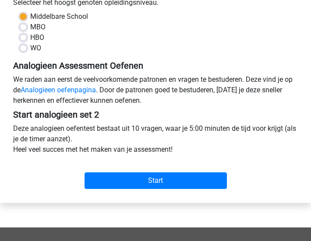
scroll to position [195, 0]
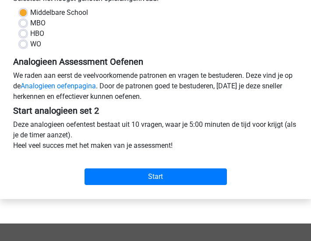
click at [183, 163] on div "Start" at bounding box center [156, 171] width 298 height 27
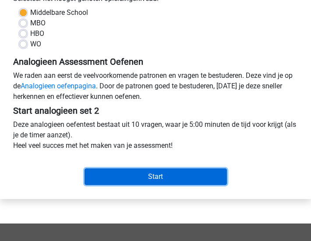
click at [181, 170] on input "Start" at bounding box center [156, 177] width 142 height 17
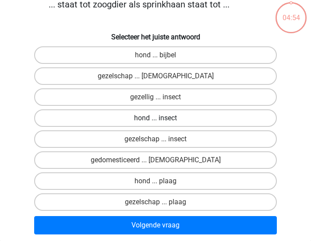
scroll to position [30, 0]
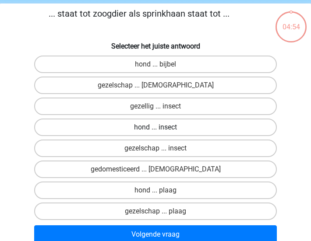
click at [192, 124] on label "hond ... insect" at bounding box center [155, 128] width 243 height 18
click at [161, 127] on input "hond ... insect" at bounding box center [159, 130] width 6 height 6
radio input "true"
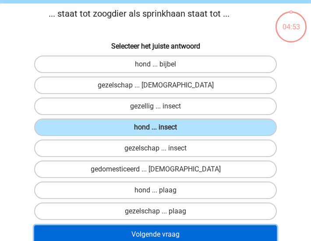
click at [202, 227] on button "Volgende vraag" at bounding box center [155, 235] width 243 height 18
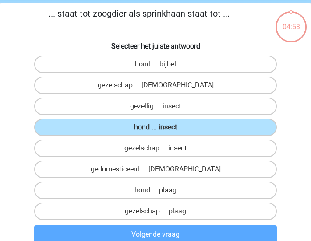
scroll to position [33, 0]
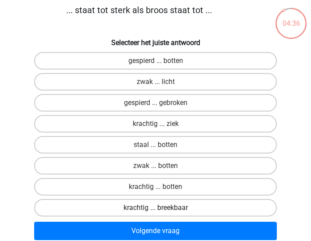
click at [204, 205] on label "krachtig ... breekbaar" at bounding box center [155, 208] width 243 height 18
click at [161, 208] on input "krachtig ... breekbaar" at bounding box center [159, 211] width 6 height 6
radio input "true"
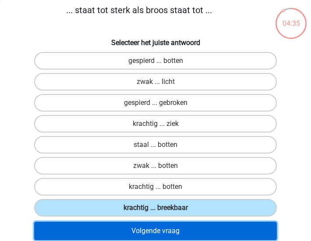
click at [207, 232] on button "Volgende vraag" at bounding box center [155, 231] width 243 height 18
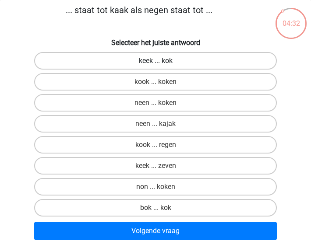
click at [201, 60] on label "keek ... kok" at bounding box center [155, 61] width 243 height 18
click at [161, 61] on input "keek ... kok" at bounding box center [159, 64] width 6 height 6
radio input "true"
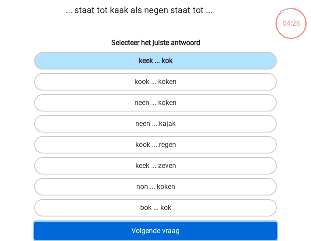
click at [214, 228] on button "Volgende vraag" at bounding box center [155, 231] width 243 height 18
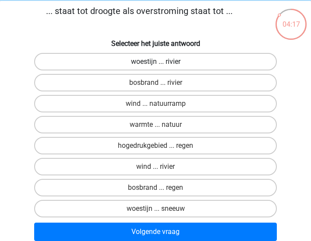
scroll to position [30, 0]
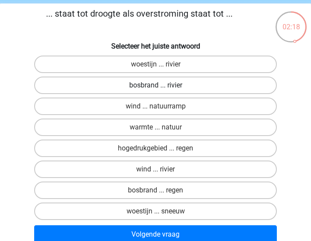
click at [188, 80] on label "bosbrand ... rivier" at bounding box center [155, 86] width 243 height 18
click at [161, 85] on input "bosbrand ... rivier" at bounding box center [159, 88] width 6 height 6
radio input "true"
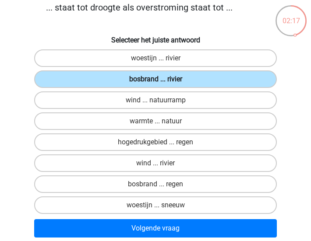
scroll to position [51, 0]
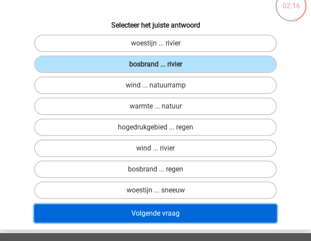
click at [199, 212] on button "Volgende vraag" at bounding box center [155, 214] width 243 height 18
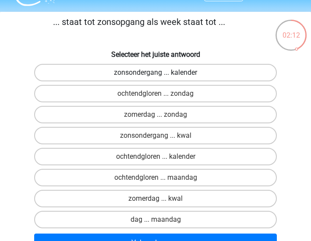
scroll to position [22, 0]
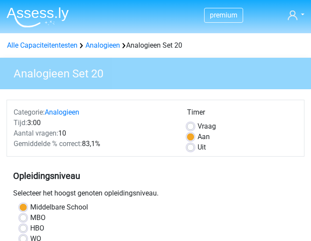
scroll to position [89, 0]
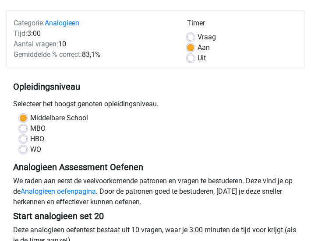
click at [29, 157] on div "Middelbare School MBO HBO WO" at bounding box center [156, 137] width 298 height 49
click at [35, 150] on label "WO" at bounding box center [35, 150] width 11 height 11
click at [27, 150] on input "WO" at bounding box center [23, 149] width 7 height 9
radio input "true"
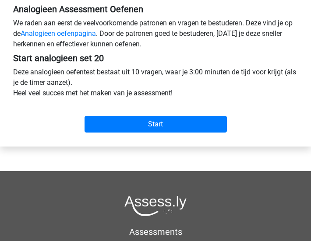
scroll to position [248, 0]
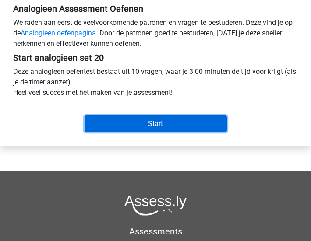
click at [150, 122] on input "Start" at bounding box center [156, 124] width 142 height 17
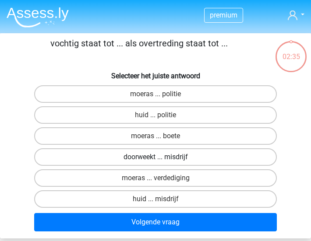
click at [199, 156] on label "doorweekt ... misdrijf" at bounding box center [155, 158] width 243 height 18
click at [161, 157] on input "doorweekt ... misdrijf" at bounding box center [159, 160] width 6 height 6
radio input "true"
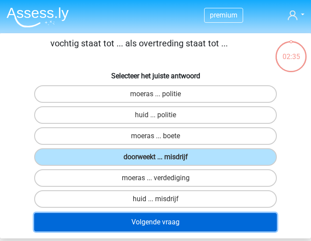
click at [196, 227] on button "Volgende vraag" at bounding box center [155, 222] width 243 height 18
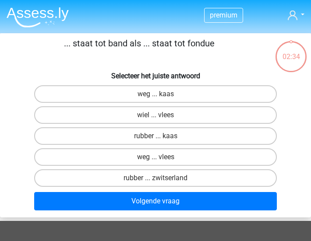
scroll to position [33, 0]
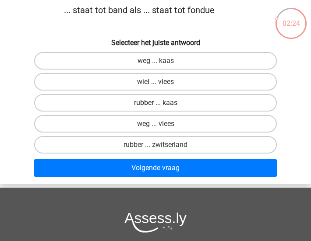
click at [197, 97] on label "rubber ... kaas" at bounding box center [155, 103] width 243 height 18
click at [161, 103] on input "rubber ... kaas" at bounding box center [159, 106] width 6 height 6
radio input "true"
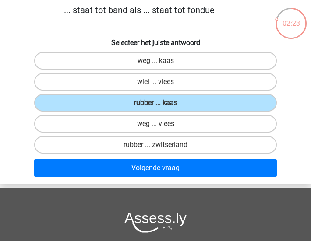
click at [182, 180] on div "Volgende vraag" at bounding box center [155, 170] width 310 height 22
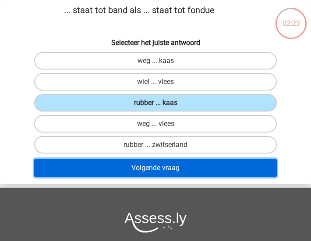
click at [186, 173] on button "Volgende vraag" at bounding box center [155, 168] width 243 height 18
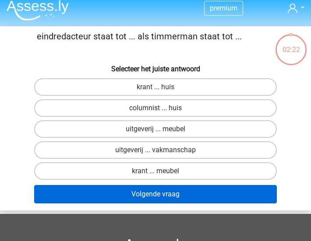
scroll to position [5, 0]
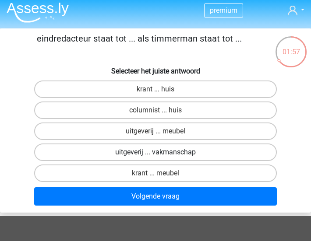
click at [192, 149] on label "uitgeverij ... vakmanschap" at bounding box center [155, 153] width 243 height 18
click at [161, 152] on input "uitgeverij ... vakmanschap" at bounding box center [159, 155] width 6 height 6
radio input "true"
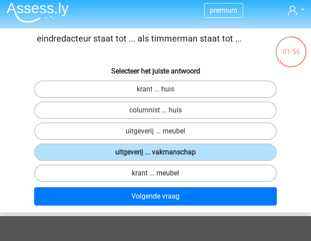
click at [176, 173] on label "krant ... meubel" at bounding box center [155, 174] width 243 height 18
click at [161, 174] on input "krant ... meubel" at bounding box center [159, 177] width 6 height 6
radio input "true"
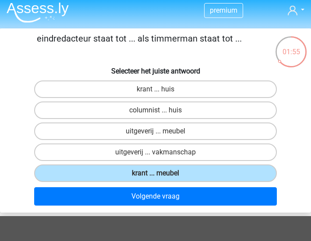
click at [175, 187] on div "Volgende vraag" at bounding box center [156, 196] width 304 height 25
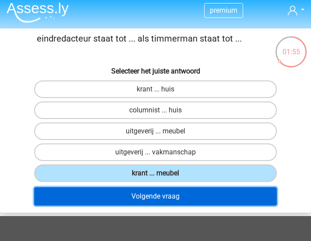
click at [166, 197] on button "Volgende vraag" at bounding box center [155, 197] width 243 height 18
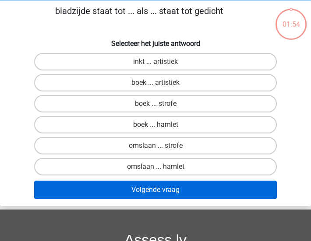
scroll to position [33, 0]
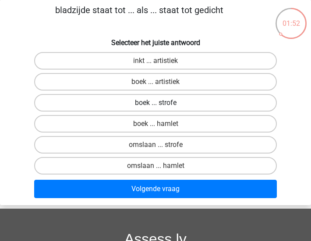
click at [179, 99] on label "boek ... strofe" at bounding box center [155, 103] width 243 height 18
click at [161, 103] on input "boek ... strofe" at bounding box center [159, 106] width 6 height 6
radio input "true"
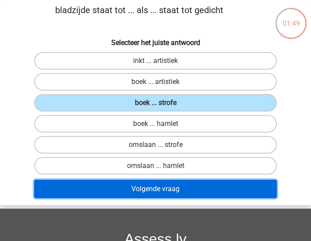
click at [193, 191] on button "Volgende vraag" at bounding box center [155, 189] width 243 height 18
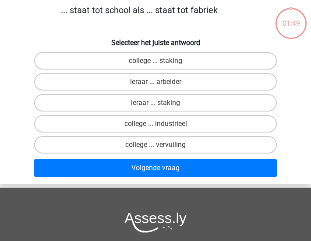
click at [195, 78] on label "leraar ... arbeider" at bounding box center [155, 82] width 243 height 18
click at [161, 82] on input "leraar ... arbeider" at bounding box center [159, 85] width 6 height 6
radio input "true"
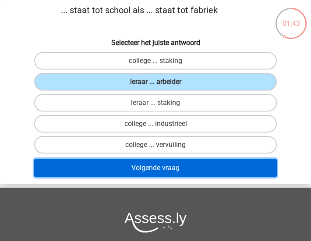
click at [197, 163] on button "Volgende vraag" at bounding box center [155, 168] width 243 height 18
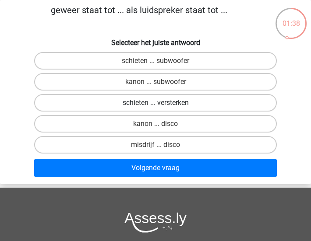
click at [186, 103] on label "schieten ... versterken" at bounding box center [155, 103] width 243 height 18
click at [161, 103] on input "schieten ... versterken" at bounding box center [159, 106] width 6 height 6
radio input "true"
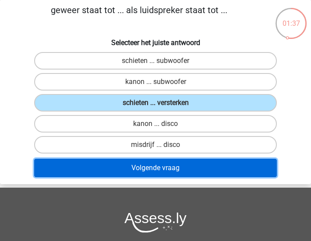
click at [187, 164] on button "Volgende vraag" at bounding box center [155, 168] width 243 height 18
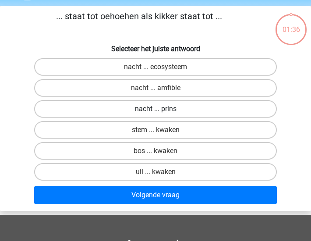
scroll to position [25, 0]
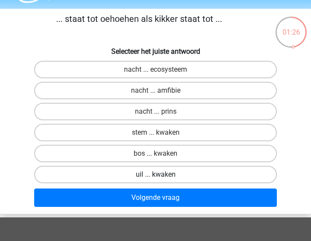
click at [186, 170] on label "uil ... kwaken" at bounding box center [155, 175] width 243 height 18
click at [161, 175] on input "uil ... kwaken" at bounding box center [159, 178] width 6 height 6
radio input "true"
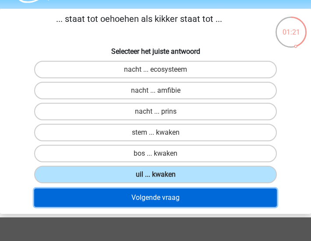
click at [190, 197] on button "Volgende vraag" at bounding box center [155, 198] width 243 height 18
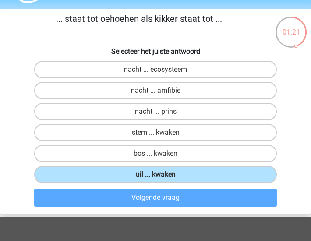
scroll to position [33, 0]
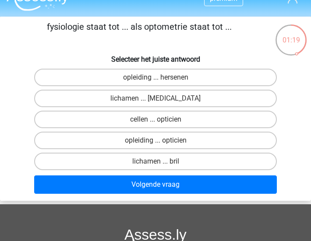
scroll to position [18, 0]
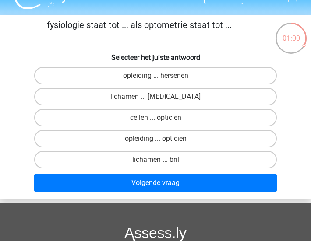
click at [213, 59] on h6 "Selecteer het juiste antwoord" at bounding box center [156, 57] width 304 height 10
drag, startPoint x: 45, startPoint y: 26, endPoint x: 83, endPoint y: 26, distance: 38.6
click at [83, 26] on p "fysiologie staat tot ... als optometrie staat tot ..." at bounding box center [139, 31] width 271 height 26
click at [147, 126] on label "cellen ... opticien" at bounding box center [155, 118] width 243 height 18
click at [156, 124] on input "cellen ... opticien" at bounding box center [159, 121] width 6 height 6
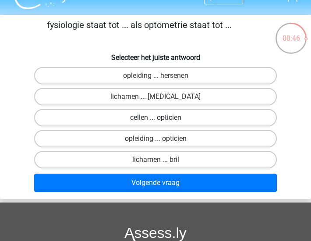
radio input "true"
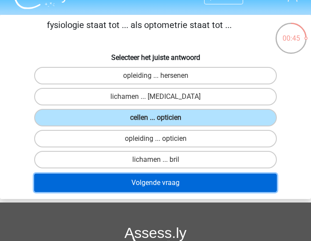
click at [158, 178] on button "Volgende vraag" at bounding box center [155, 183] width 243 height 18
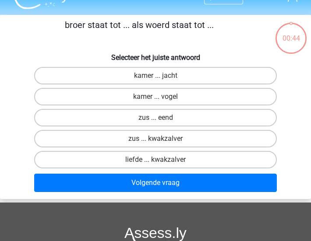
scroll to position [33, 0]
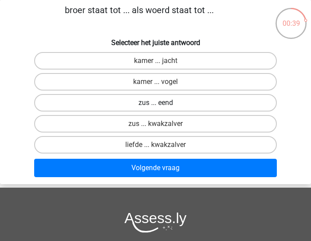
click at [173, 102] on label "zus ... eend" at bounding box center [155, 103] width 243 height 18
click at [161, 103] on input "zus ... eend" at bounding box center [159, 106] width 6 height 6
radio input "true"
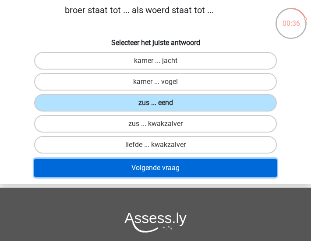
click at [187, 170] on button "Volgende vraag" at bounding box center [155, 168] width 243 height 18
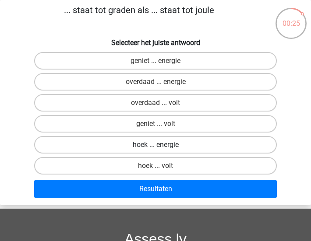
click at [193, 143] on label "hoek ... energie" at bounding box center [155, 145] width 243 height 18
click at [161, 145] on input "hoek ... energie" at bounding box center [159, 148] width 6 height 6
radio input "true"
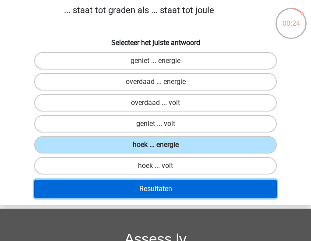
click at [196, 186] on button "Resultaten" at bounding box center [155, 189] width 243 height 18
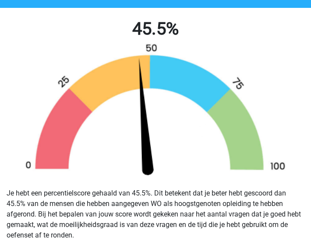
scroll to position [126, 0]
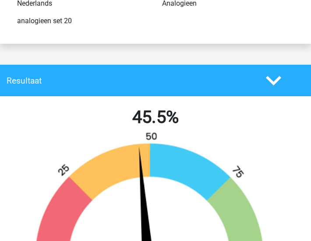
click at [285, 71] on div "Resultaat" at bounding box center [155, 81] width 311 height 32
click at [275, 78] on icon at bounding box center [273, 80] width 15 height 15
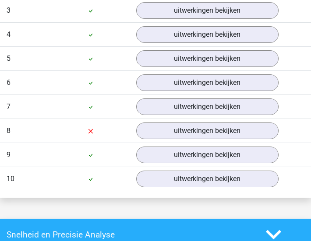
scroll to position [588, 0]
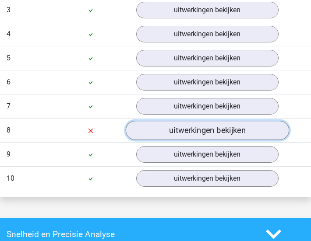
click at [216, 122] on link "uitwerkingen bekijken" at bounding box center [207, 130] width 164 height 19
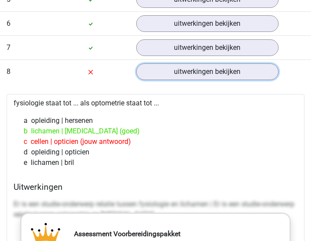
scroll to position [687, 0]
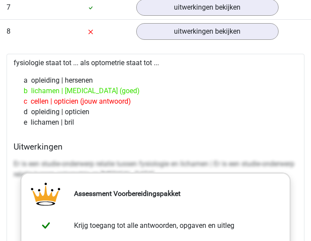
click at [203, 163] on p "Er is een studie-onderwerp relatie tussen fysiologie en lichamen | Er is een st…" at bounding box center [156, 169] width 284 height 21
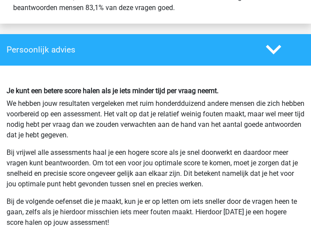
scroll to position [1663, 0]
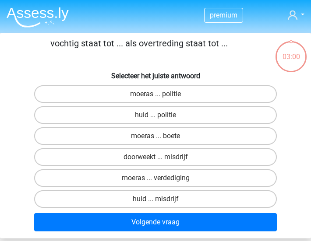
scroll to position [33, 0]
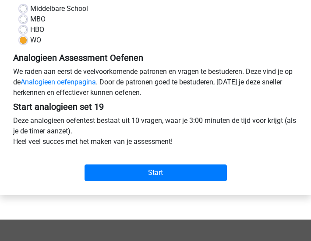
scroll to position [219, 0]
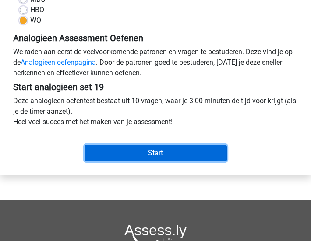
click at [174, 158] on input "Start" at bounding box center [156, 153] width 142 height 17
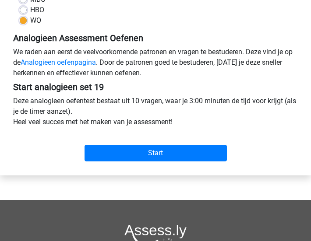
click at [273, 24] on div "WO" at bounding box center [156, 20] width 272 height 11
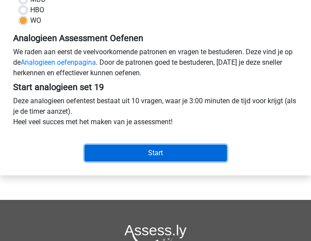
click at [227, 162] on input "Start" at bounding box center [156, 153] width 142 height 17
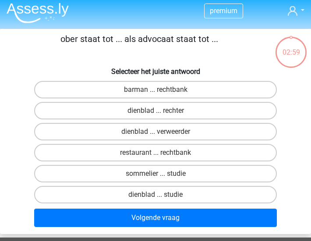
scroll to position [7, 0]
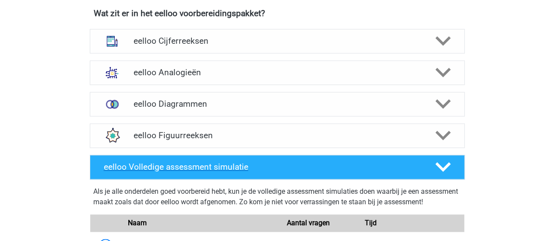
scroll to position [549, 0]
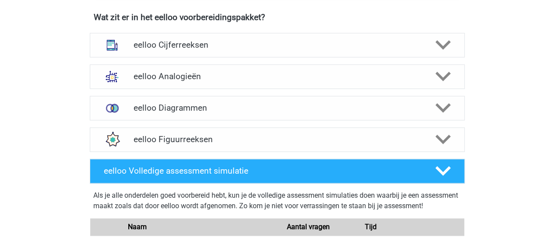
click at [199, 61] on div "eelloo Cijferreeksen Er zijn grofweg zes verschillende soorten patronen te herk…" at bounding box center [277, 45] width 409 height 32
click at [198, 72] on div "eelloo Analogieën" at bounding box center [277, 76] width 375 height 25
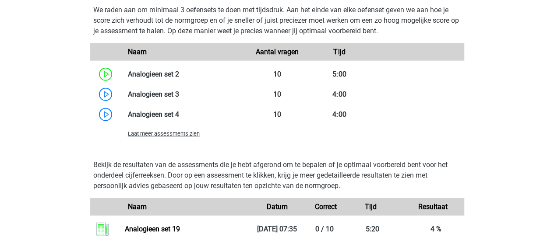
scroll to position [1009, 0]
click at [166, 138] on span "Laat meer assessments zien" at bounding box center [164, 134] width 72 height 7
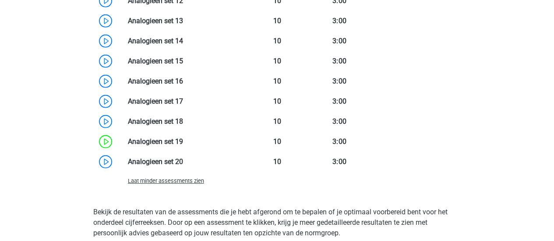
scroll to position [1285, 0]
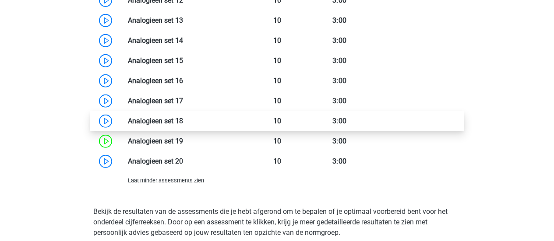
click at [183, 124] on link at bounding box center [183, 121] width 0 height 8
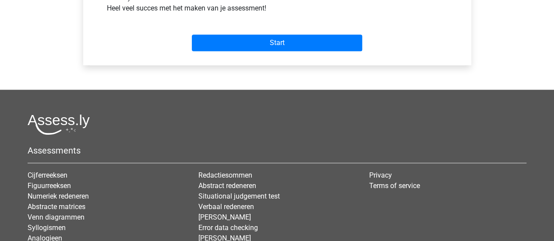
scroll to position [372, 0]
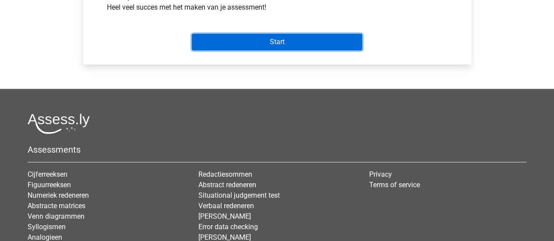
click at [256, 39] on input "Start" at bounding box center [277, 42] width 170 height 17
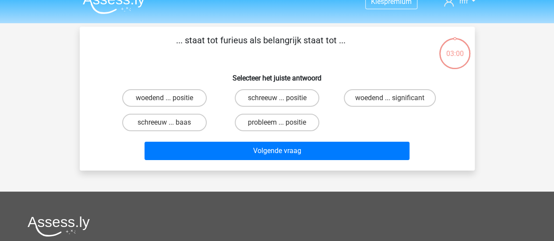
scroll to position [13, 0]
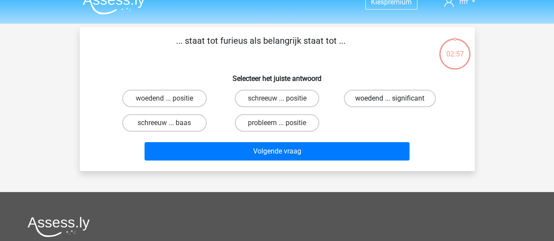
click at [390, 106] on label "woedend ... significant" at bounding box center [390, 99] width 92 height 18
click at [390, 104] on input "woedend ... significant" at bounding box center [393, 102] width 6 height 6
radio input "true"
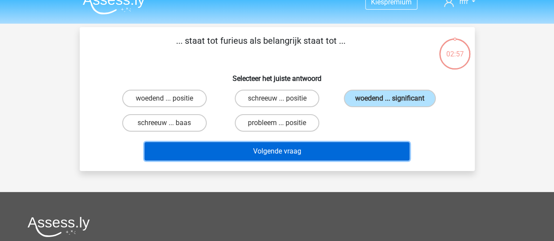
click at [344, 149] on button "Volgende vraag" at bounding box center [277, 151] width 265 height 18
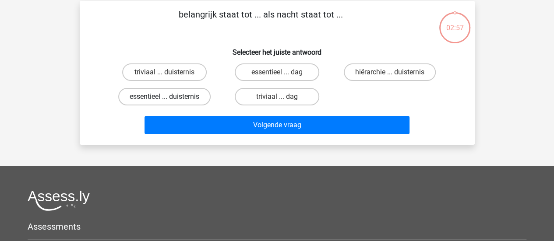
scroll to position [40, 0]
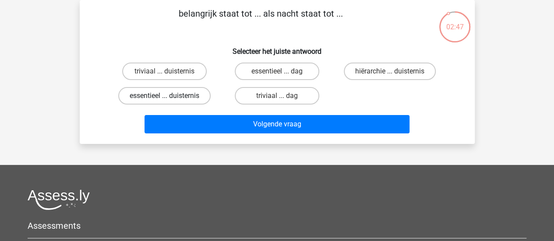
click at [195, 100] on label "essentieel ... duisternis" at bounding box center [164, 96] width 92 height 18
click at [170, 100] on input "essentieel ... duisternis" at bounding box center [167, 99] width 6 height 6
radio input "true"
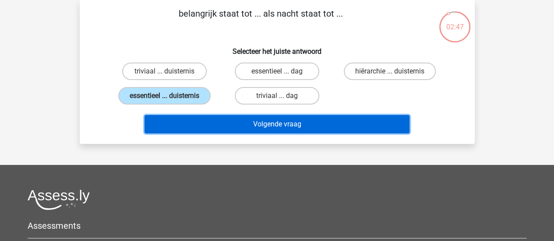
click at [205, 120] on button "Volgende vraag" at bounding box center [277, 124] width 265 height 18
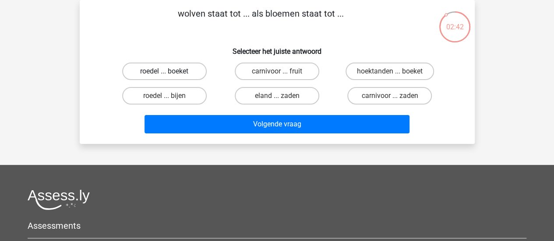
click at [176, 72] on label "roedel ... boeket" at bounding box center [164, 72] width 85 height 18
click at [170, 72] on input "roedel ... boeket" at bounding box center [167, 74] width 6 height 6
radio input "true"
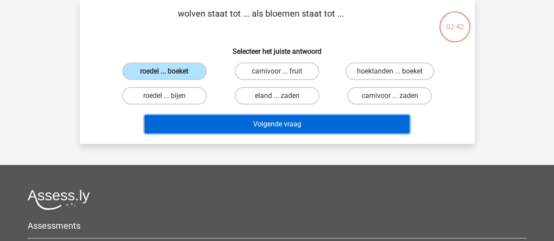
click at [207, 122] on button "Volgende vraag" at bounding box center [277, 124] width 265 height 18
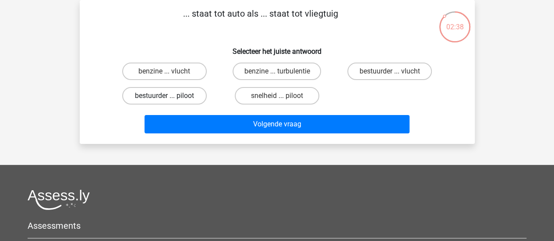
click at [187, 96] on label "bestuurder ... piloot" at bounding box center [164, 96] width 85 height 18
click at [170, 96] on input "bestuurder ... piloot" at bounding box center [167, 99] width 6 height 6
radio input "true"
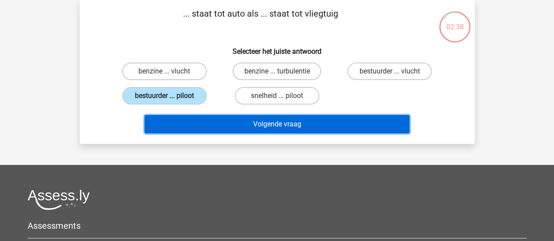
click at [209, 118] on button "Volgende vraag" at bounding box center [277, 124] width 265 height 18
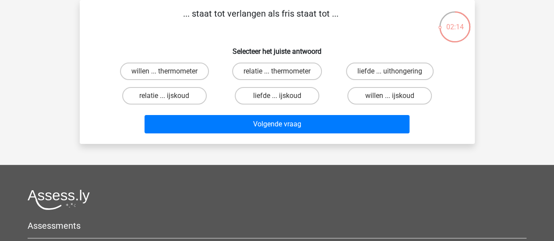
click at [395, 96] on input "willen ... ijskoud" at bounding box center [393, 99] width 6 height 6
radio input "true"
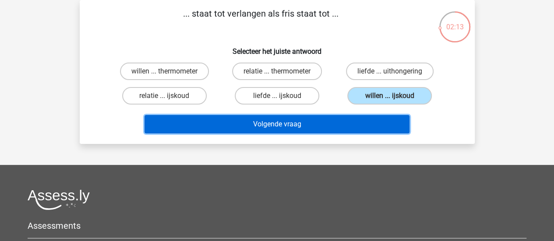
click at [373, 119] on button "Volgende vraag" at bounding box center [277, 124] width 265 height 18
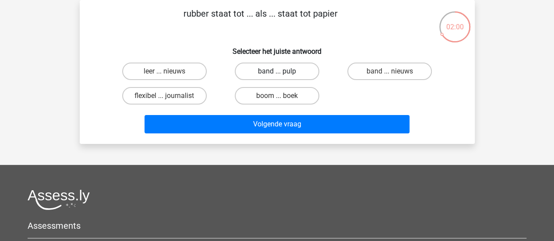
click at [304, 71] on label "band ... pulp" at bounding box center [277, 72] width 85 height 18
click at [283, 71] on input "band ... pulp" at bounding box center [280, 74] width 6 height 6
radio input "true"
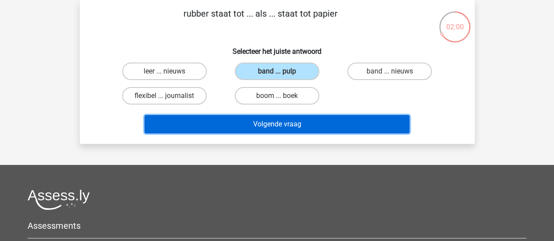
click at [296, 130] on button "Volgende vraag" at bounding box center [277, 124] width 265 height 18
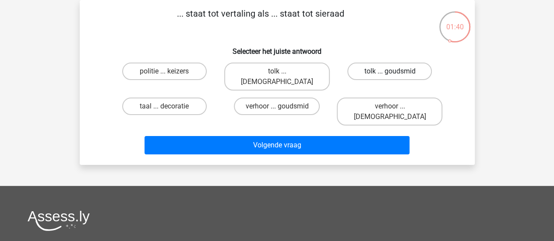
click at [380, 73] on label "tolk ... goudsmid" at bounding box center [389, 72] width 85 height 18
click at [390, 73] on input "tolk ... goudsmid" at bounding box center [393, 74] width 6 height 6
radio input "true"
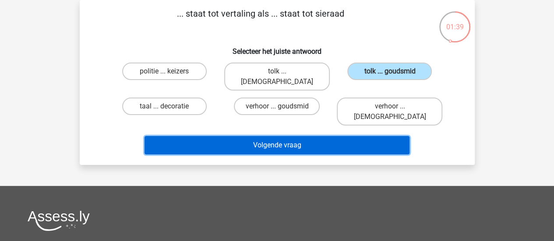
click at [328, 136] on button "Volgende vraag" at bounding box center [277, 145] width 265 height 18
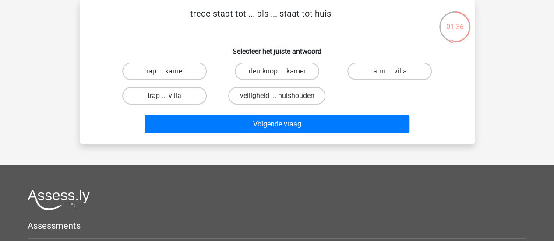
click at [188, 71] on label "trap ... kamer" at bounding box center [164, 72] width 85 height 18
click at [170, 71] on input "trap ... kamer" at bounding box center [167, 74] width 6 height 6
radio input "true"
click at [201, 115] on div "Volgende vraag" at bounding box center [277, 122] width 367 height 29
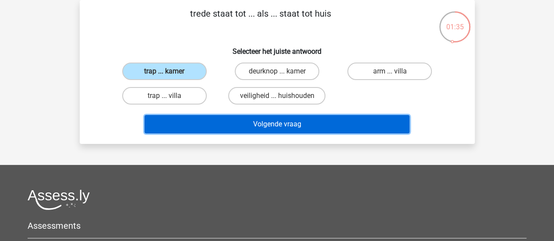
click at [198, 118] on button "Volgende vraag" at bounding box center [277, 124] width 265 height 18
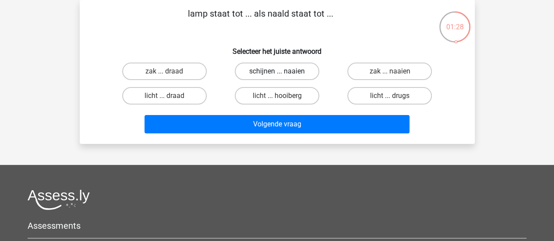
click at [293, 76] on label "schijnen ... naaien" at bounding box center [277, 72] width 85 height 18
click at [283, 76] on input "schijnen ... naaien" at bounding box center [280, 74] width 6 height 6
radio input "true"
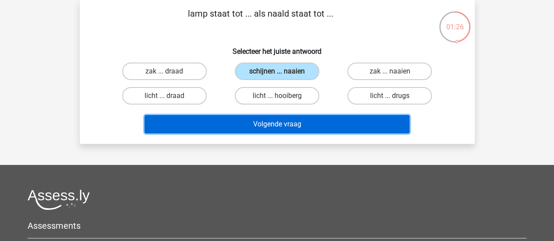
click at [282, 129] on button "Volgende vraag" at bounding box center [277, 124] width 265 height 18
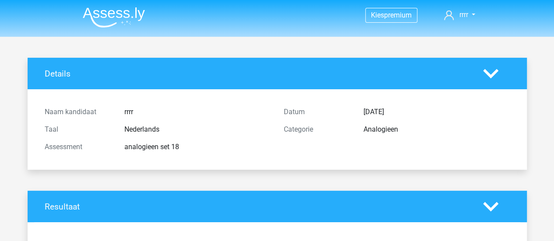
click at [120, 14] on img at bounding box center [114, 17] width 62 height 21
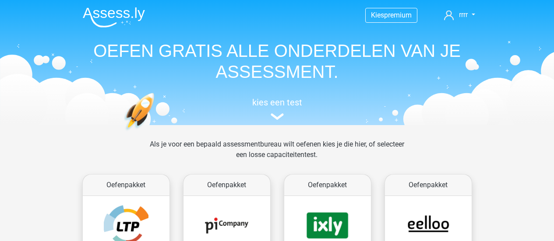
scroll to position [208, 0]
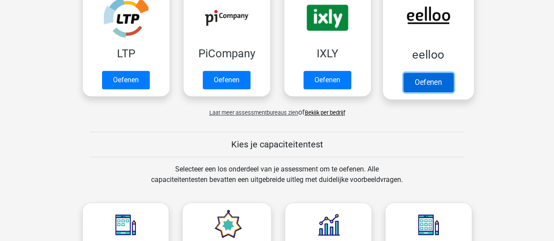
click at [420, 80] on link "Oefenen" at bounding box center [428, 82] width 50 height 19
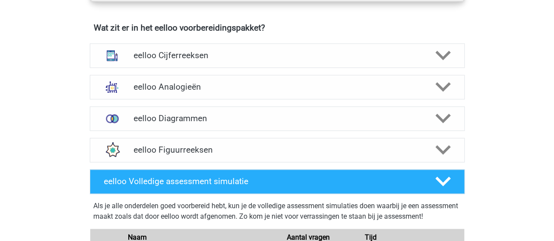
scroll to position [538, 0]
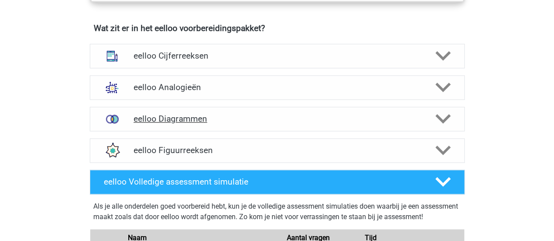
click at [287, 116] on div "eelloo Diagrammen" at bounding box center [277, 119] width 375 height 25
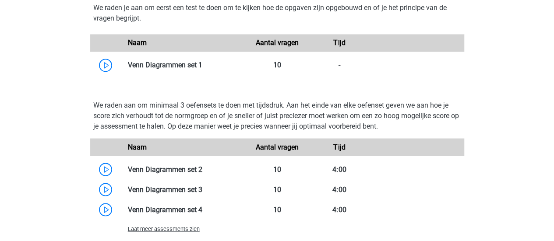
scroll to position [728, 0]
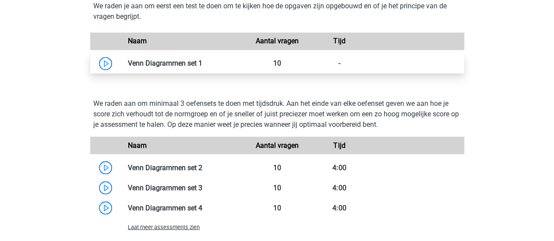
click at [202, 64] on link at bounding box center [202, 63] width 0 height 8
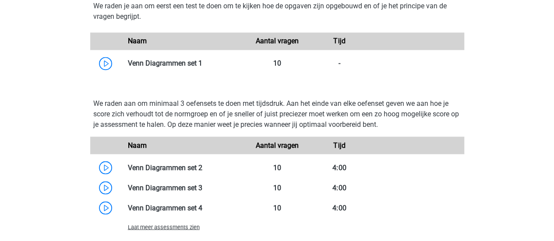
click at [164, 111] on p "We raden aan om minimaal 3 oefensets te doen met tijdsdruk. Aan het einde van e…" at bounding box center [277, 114] width 368 height 32
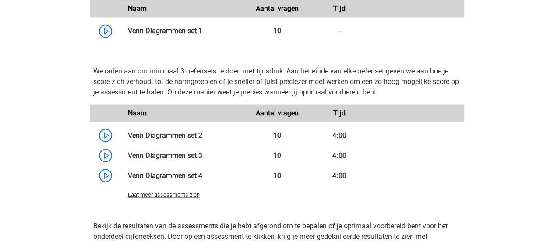
scroll to position [765, 0]
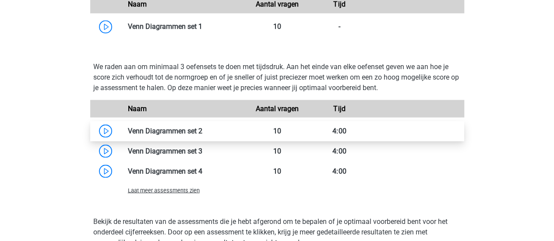
click at [202, 131] on link at bounding box center [202, 131] width 0 height 8
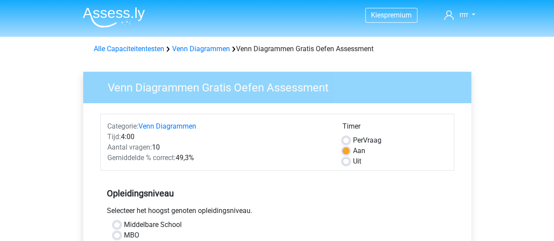
scroll to position [174, 0]
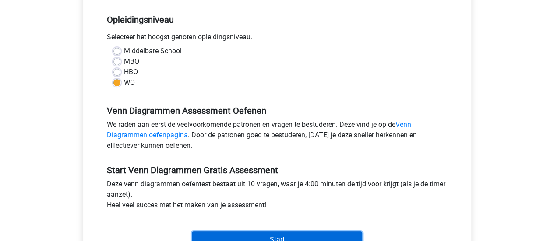
click at [310, 233] on input "Start" at bounding box center [277, 240] width 170 height 17
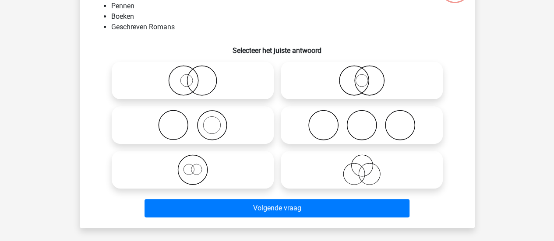
scroll to position [84, 0]
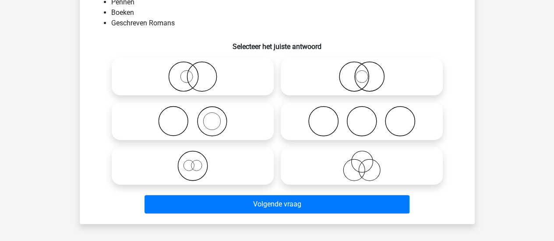
click at [232, 115] on icon at bounding box center [192, 121] width 155 height 31
click at [198, 115] on input "radio" at bounding box center [196, 114] width 6 height 6
radio input "true"
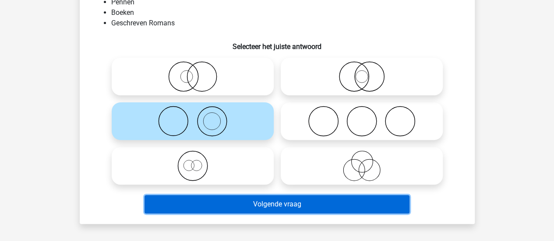
click at [273, 213] on button "Volgende vraag" at bounding box center [277, 204] width 265 height 18
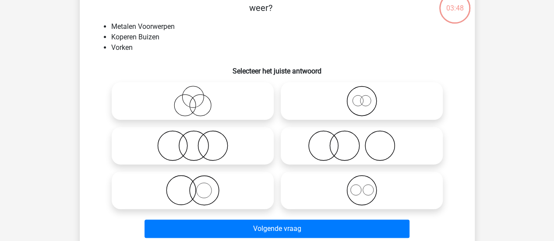
scroll to position [60, 0]
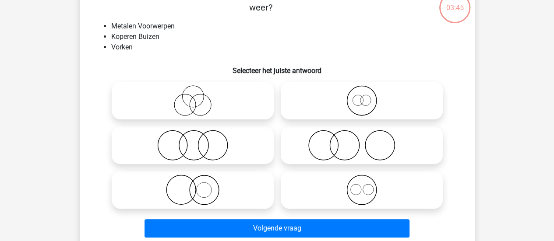
click at [333, 182] on icon at bounding box center [361, 190] width 155 height 31
click at [362, 182] on input "radio" at bounding box center [365, 183] width 6 height 6
radio input "true"
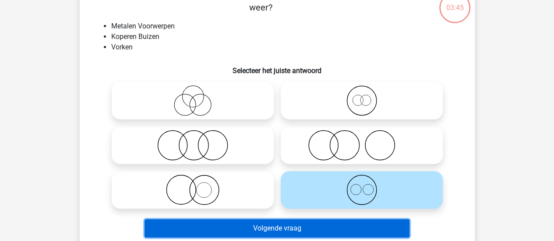
click at [323, 228] on button "Volgende vraag" at bounding box center [277, 229] width 265 height 18
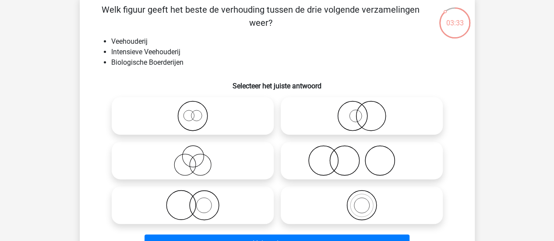
scroll to position [45, 0]
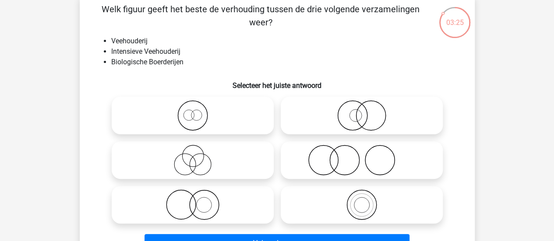
click at [240, 129] on icon at bounding box center [192, 115] width 155 height 31
click at [198, 111] on input "radio" at bounding box center [196, 109] width 6 height 6
radio input "true"
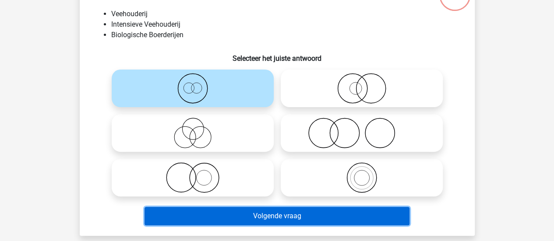
click at [302, 210] on button "Volgende vraag" at bounding box center [277, 216] width 265 height 18
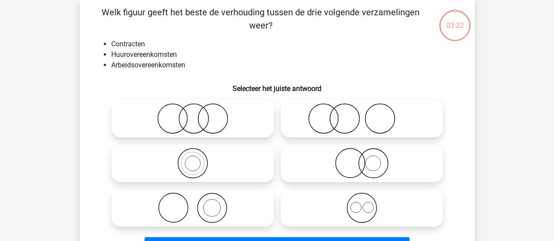
scroll to position [40, 0]
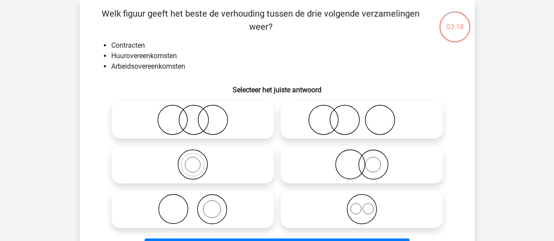
click at [370, 215] on icon at bounding box center [361, 209] width 155 height 31
click at [368, 205] on input "radio" at bounding box center [365, 202] width 6 height 6
radio input "true"
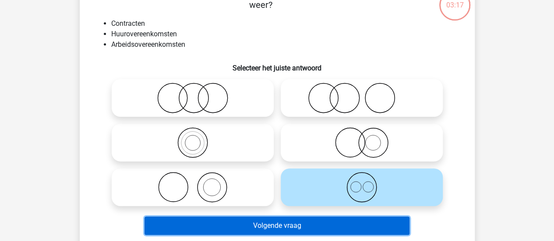
click at [361, 222] on button "Volgende vraag" at bounding box center [277, 226] width 265 height 18
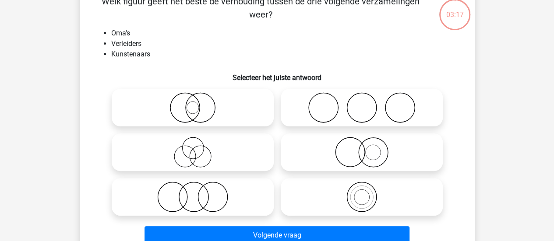
scroll to position [75, 0]
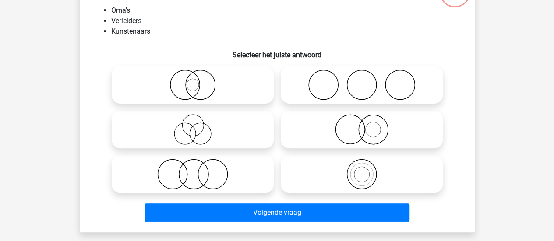
click at [233, 124] on icon at bounding box center [192, 129] width 155 height 31
click at [198, 124] on input "radio" at bounding box center [196, 123] width 6 height 6
radio input "true"
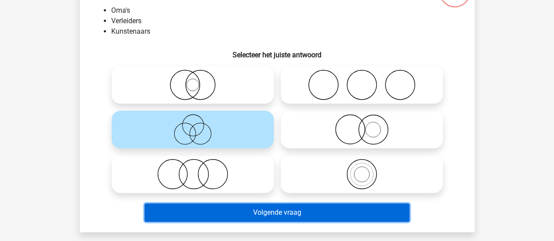
click at [270, 212] on button "Volgende vraag" at bounding box center [277, 213] width 265 height 18
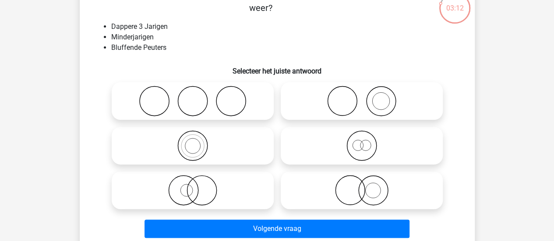
scroll to position [67, 0]
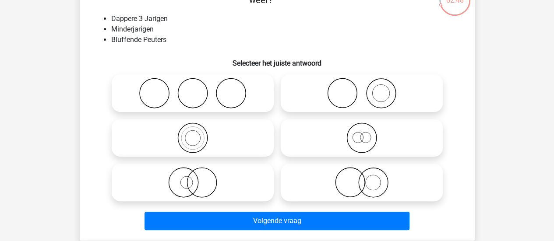
click at [371, 131] on icon at bounding box center [361, 138] width 155 height 31
click at [368, 131] on input "radio" at bounding box center [365, 131] width 6 height 6
radio input "true"
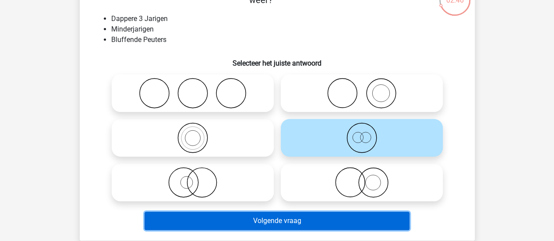
click at [359, 218] on button "Volgende vraag" at bounding box center [277, 221] width 265 height 18
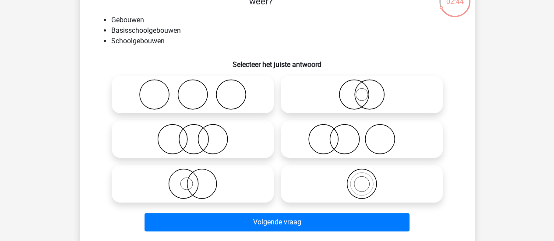
scroll to position [67, 0]
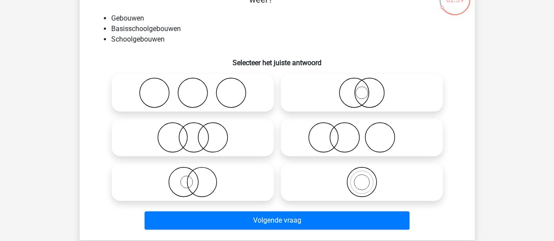
click at [361, 206] on div "Volgende vraag" at bounding box center [277, 219] width 367 height 29
click at [372, 189] on icon at bounding box center [361, 182] width 155 height 31
click at [368, 178] on input "radio" at bounding box center [365, 175] width 6 height 6
radio input "true"
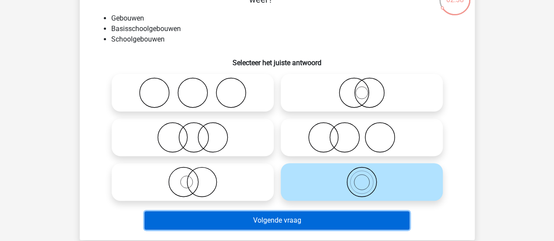
click at [353, 214] on button "Volgende vraag" at bounding box center [277, 221] width 265 height 18
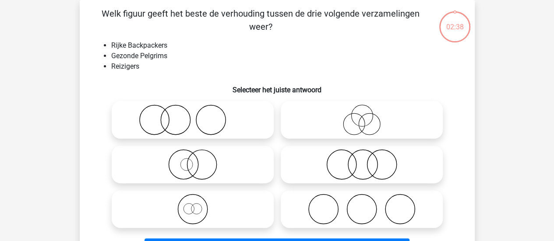
scroll to position [55, 0]
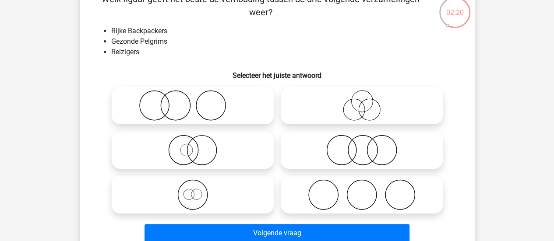
drag, startPoint x: 230, startPoint y: 185, endPoint x: 220, endPoint y: 203, distance: 20.0
click at [220, 203] on icon at bounding box center [192, 195] width 155 height 31
click at [198, 191] on input "radio" at bounding box center [196, 188] width 6 height 6
radio input "true"
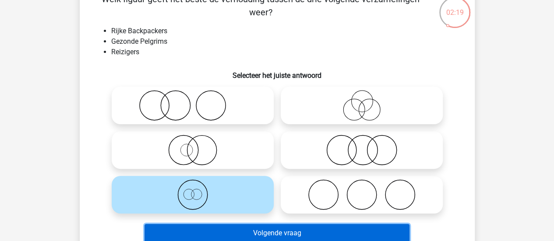
click at [263, 236] on button "Volgende vraag" at bounding box center [277, 233] width 265 height 18
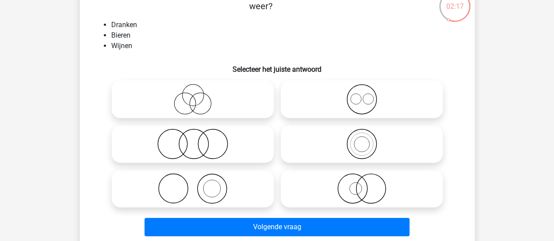
scroll to position [60, 0]
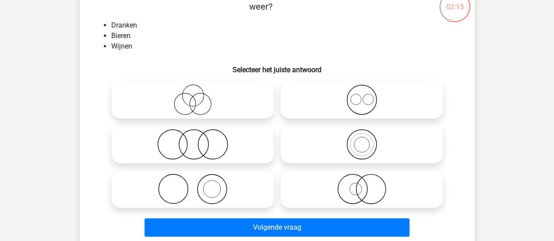
click at [355, 91] on icon at bounding box center [361, 100] width 155 height 31
click at [362, 91] on input "radio" at bounding box center [365, 93] width 6 height 6
radio input "true"
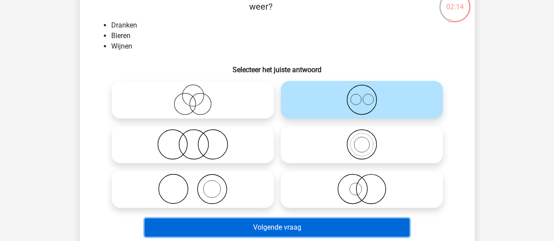
click at [320, 224] on button "Volgende vraag" at bounding box center [277, 228] width 265 height 18
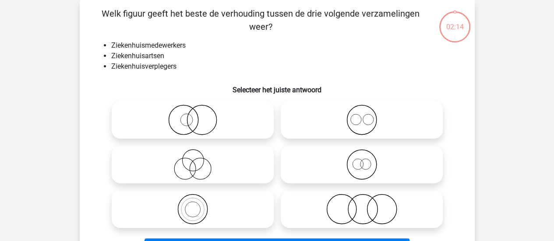
scroll to position [40, 0]
click at [332, 124] on icon at bounding box center [361, 120] width 155 height 31
click at [362, 116] on input "radio" at bounding box center [365, 113] width 6 height 6
radio input "true"
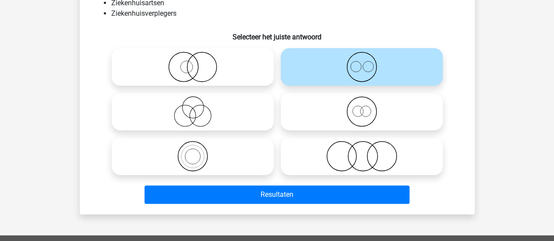
scroll to position [94, 0]
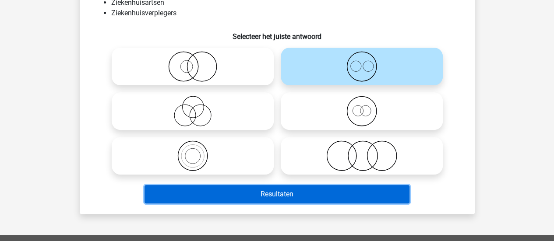
click at [326, 195] on button "Resultaten" at bounding box center [277, 194] width 265 height 18
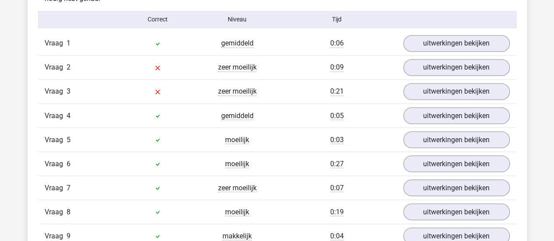
scroll to position [743, 0]
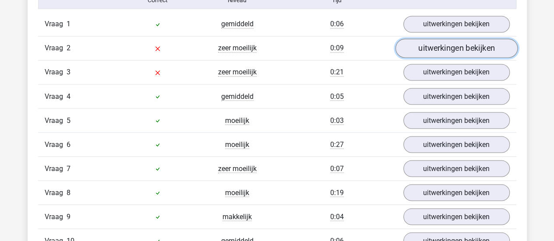
click at [431, 42] on link "uitwerkingen bekijken" at bounding box center [456, 48] width 122 height 19
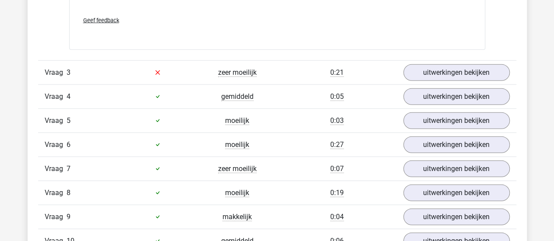
scroll to position [1082, 0]
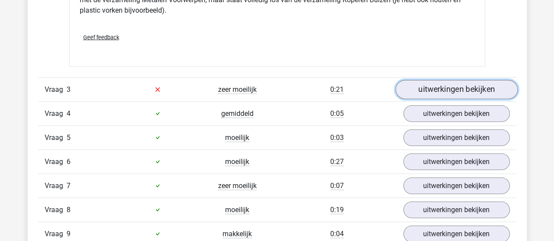
click at [448, 84] on link "uitwerkingen bekijken" at bounding box center [456, 89] width 122 height 19
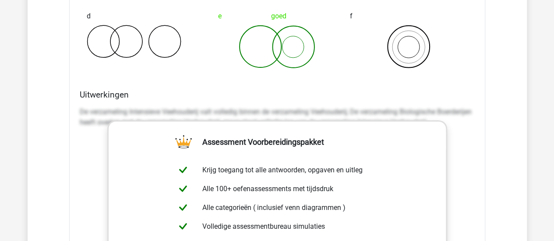
scroll to position [1343, 0]
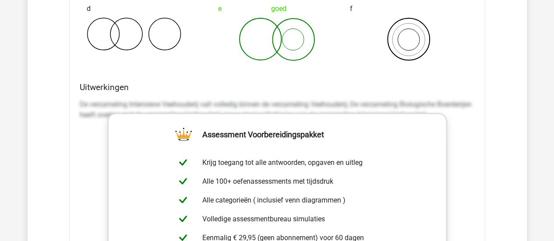
click at [269, 108] on p "De verzameling Intensieve Veehouderij valt volledig binnen de verzameling Veeho…" at bounding box center [277, 109] width 395 height 21
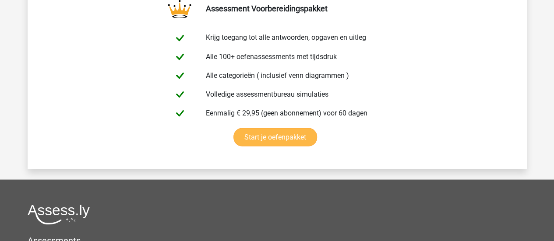
scroll to position [2445, 0]
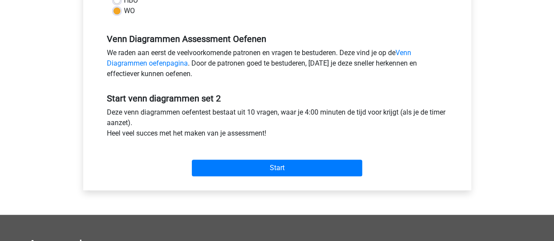
scroll to position [246, 0]
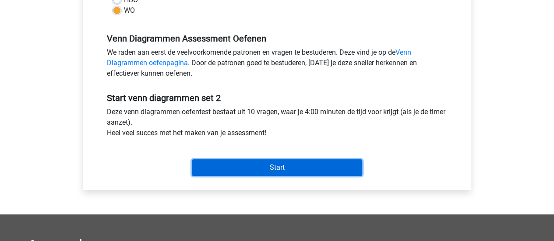
click at [301, 172] on input "Start" at bounding box center [277, 167] width 170 height 17
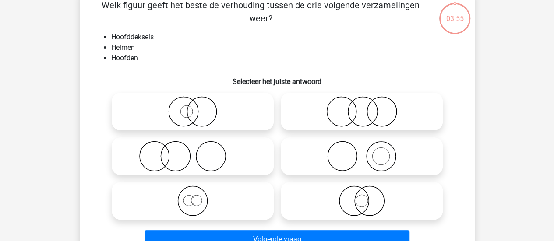
scroll to position [51, 0]
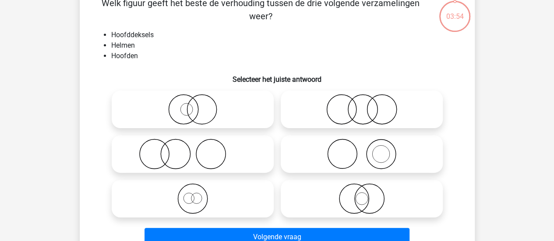
click at [351, 165] on circle at bounding box center [342, 154] width 29 height 29
click at [362, 150] on input "radio" at bounding box center [365, 147] width 6 height 6
radio input "true"
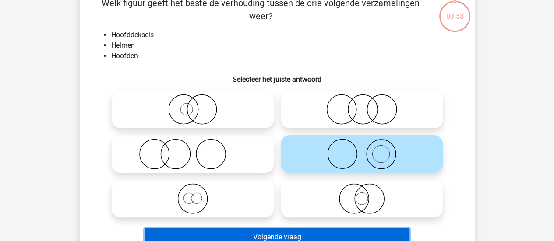
click at [348, 232] on button "Volgende vraag" at bounding box center [277, 237] width 265 height 18
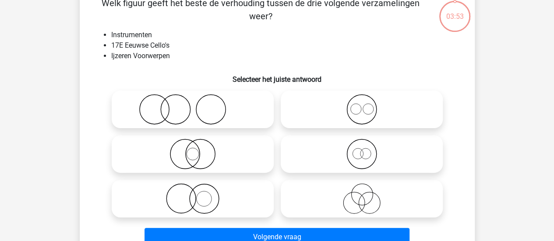
scroll to position [40, 0]
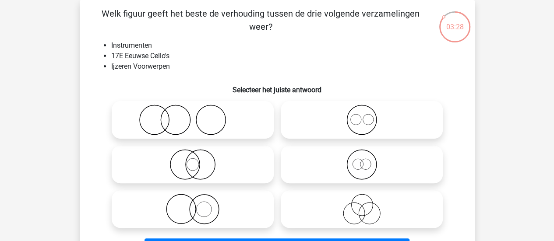
click at [234, 156] on icon at bounding box center [192, 164] width 155 height 31
click at [198, 156] on input "radio" at bounding box center [196, 158] width 6 height 6
radio input "true"
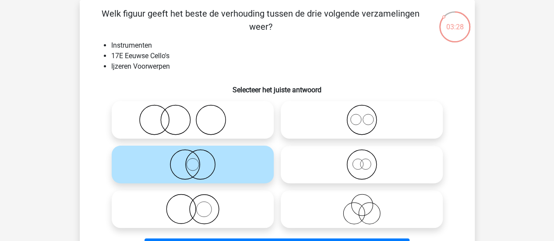
scroll to position [88, 0]
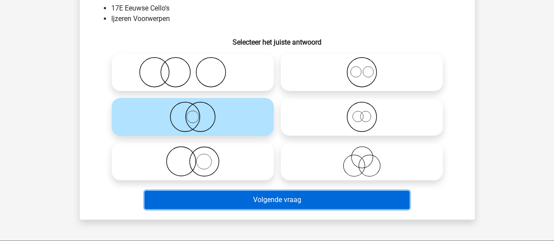
click at [263, 197] on button "Volgende vraag" at bounding box center [277, 200] width 265 height 18
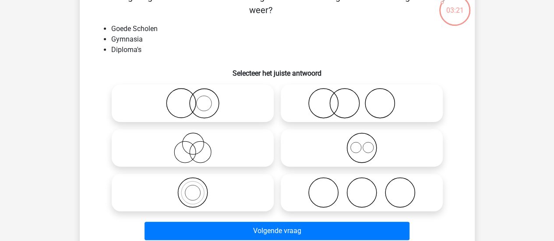
scroll to position [57, 0]
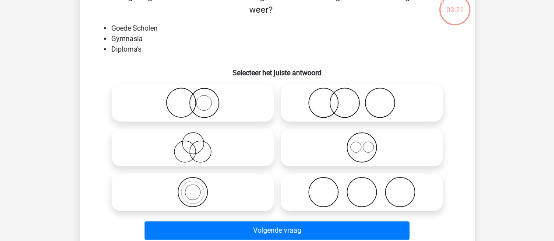
click at [350, 121] on label at bounding box center [362, 103] width 162 height 38
click at [362, 99] on input "radio" at bounding box center [365, 96] width 6 height 6
radio input "true"
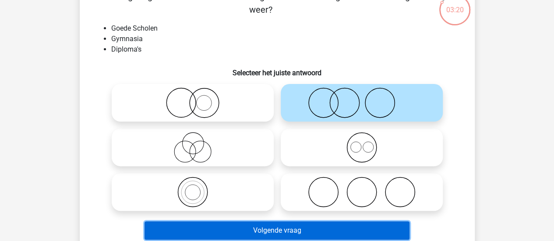
click at [341, 229] on button "Volgende vraag" at bounding box center [277, 231] width 265 height 18
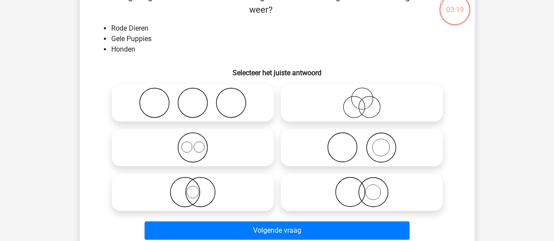
scroll to position [58, 0]
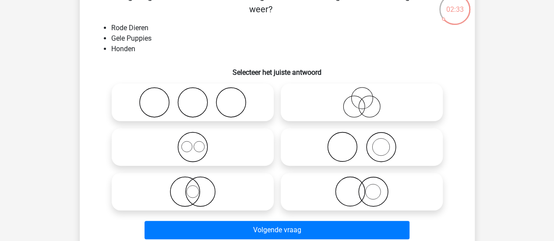
click at [329, 140] on icon at bounding box center [361, 147] width 155 height 31
click at [362, 140] on input "radio" at bounding box center [365, 140] width 6 height 6
radio input "true"
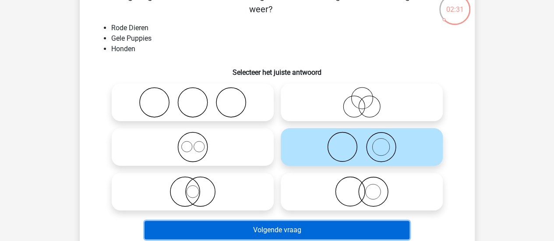
click at [329, 230] on button "Volgende vraag" at bounding box center [277, 230] width 265 height 18
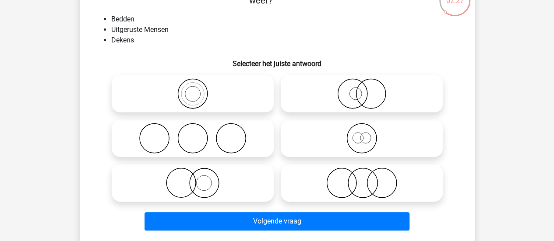
scroll to position [70, 0]
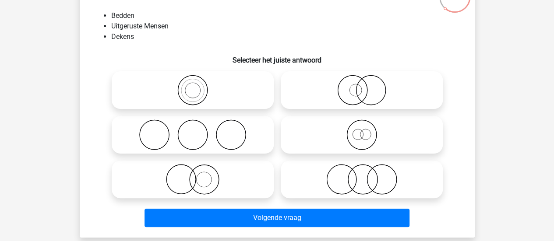
click at [276, 120] on div at bounding box center [192, 135] width 169 height 45
click at [266, 127] on icon at bounding box center [192, 135] width 155 height 31
click at [198, 127] on input "radio" at bounding box center [196, 128] width 6 height 6
radio input "true"
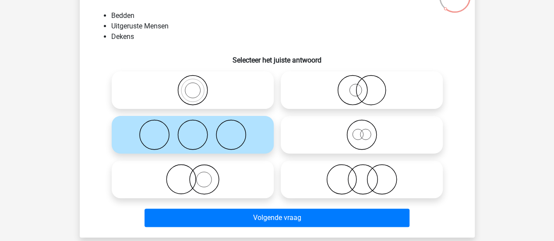
click at [271, 206] on div "Volgende vraag" at bounding box center [277, 216] width 367 height 29
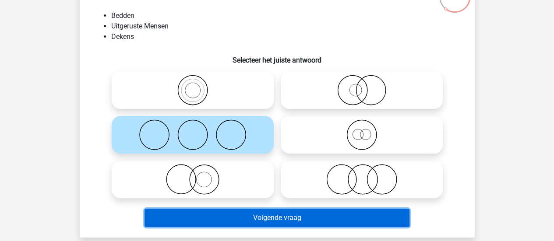
click at [267, 218] on button "Volgende vraag" at bounding box center [277, 218] width 265 height 18
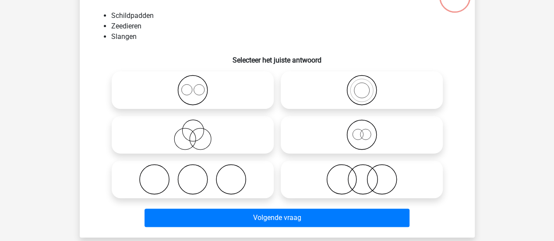
scroll to position [40, 0]
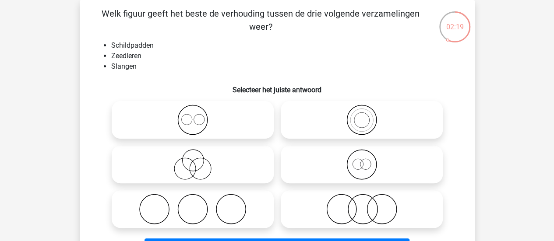
click at [378, 209] on icon at bounding box center [361, 209] width 155 height 31
click at [368, 205] on input "radio" at bounding box center [365, 202] width 6 height 6
radio input "true"
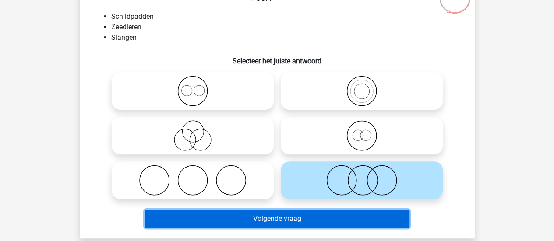
click at [372, 219] on button "Volgende vraag" at bounding box center [277, 219] width 265 height 18
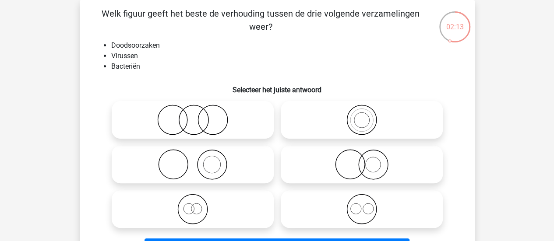
click at [236, 114] on icon at bounding box center [192, 120] width 155 height 31
click at [198, 114] on input "radio" at bounding box center [196, 113] width 6 height 6
radio input "true"
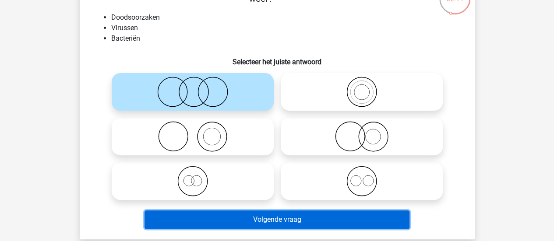
click at [302, 216] on button "Volgende vraag" at bounding box center [277, 220] width 265 height 18
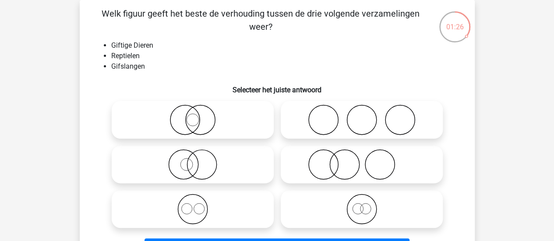
click at [210, 156] on icon at bounding box center [192, 164] width 155 height 31
click at [198, 156] on input "radio" at bounding box center [196, 158] width 6 height 6
radio input "true"
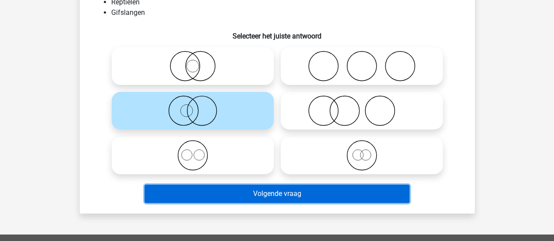
click at [294, 189] on button "Volgende vraag" at bounding box center [277, 194] width 265 height 18
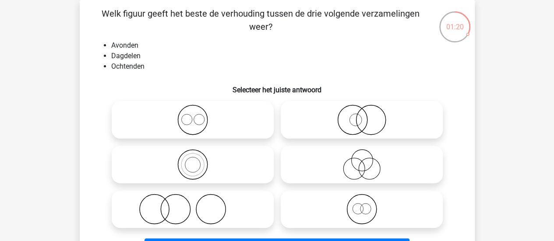
click at [226, 114] on icon at bounding box center [192, 120] width 155 height 31
click at [198, 114] on input "radio" at bounding box center [196, 113] width 6 height 6
radio input "true"
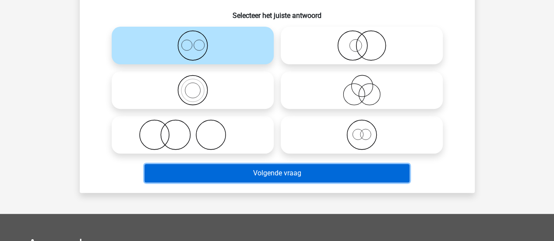
click at [251, 167] on button "Volgende vraag" at bounding box center [277, 173] width 265 height 18
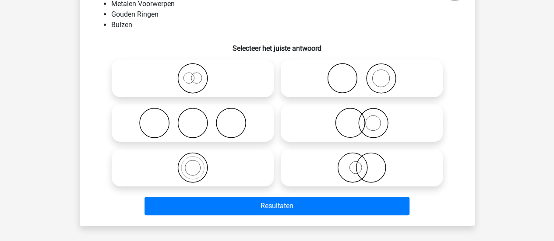
scroll to position [82, 0]
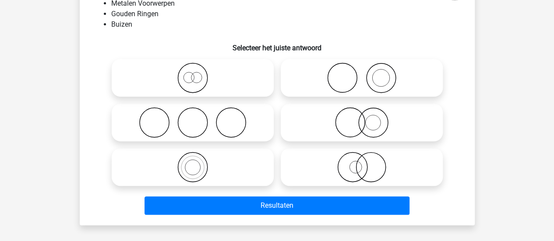
click at [344, 67] on icon at bounding box center [361, 78] width 155 height 31
click at [362, 68] on input "radio" at bounding box center [365, 71] width 6 height 6
radio input "true"
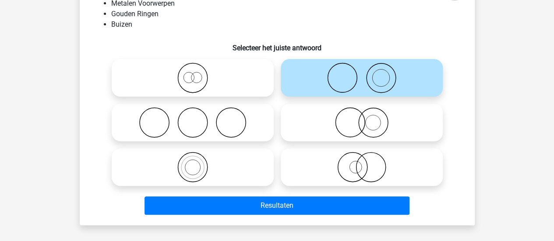
click at [241, 71] on icon at bounding box center [192, 78] width 155 height 31
click at [198, 71] on input "radio" at bounding box center [196, 71] width 6 height 6
radio input "true"
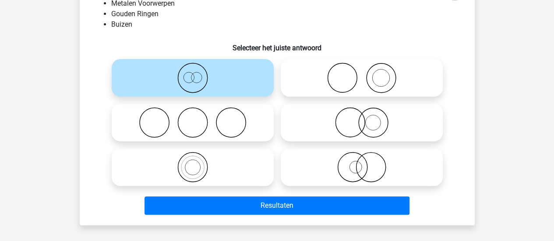
scroll to position [60, 0]
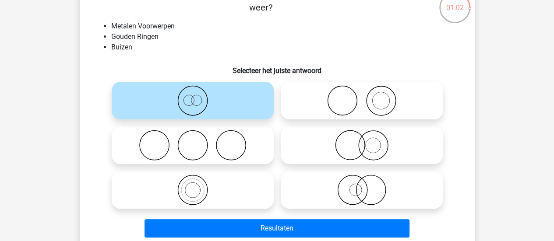
click at [350, 184] on icon at bounding box center [361, 190] width 155 height 31
click at [362, 184] on input "radio" at bounding box center [365, 183] width 6 height 6
radio input "true"
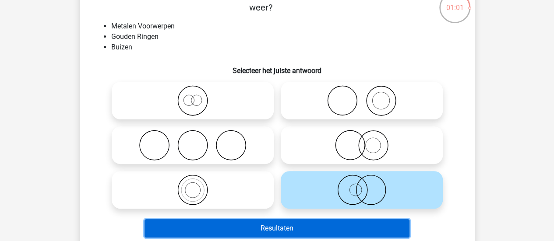
click at [328, 225] on button "Resultaten" at bounding box center [277, 229] width 265 height 18
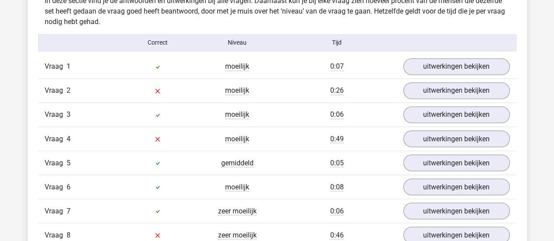
scroll to position [714, 0]
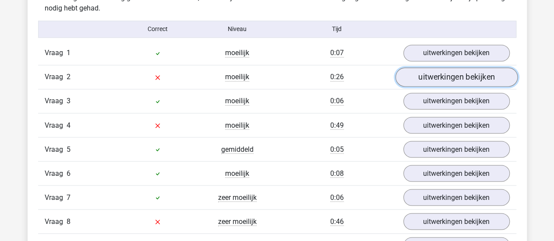
click at [432, 71] on link "uitwerkingen bekijken" at bounding box center [456, 76] width 122 height 19
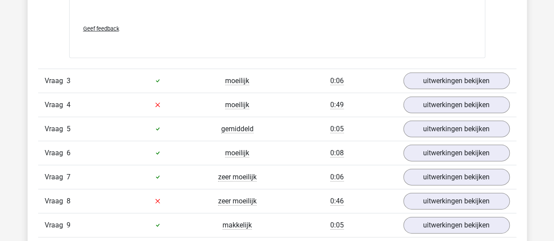
scroll to position [1305, 0]
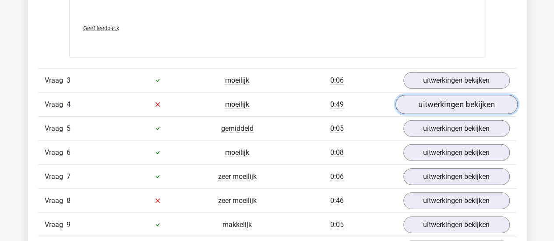
click at [428, 106] on link "uitwerkingen bekijken" at bounding box center [456, 104] width 122 height 19
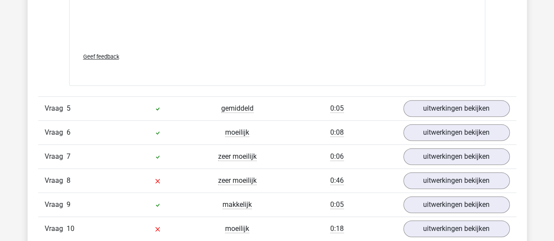
scroll to position [1903, 0]
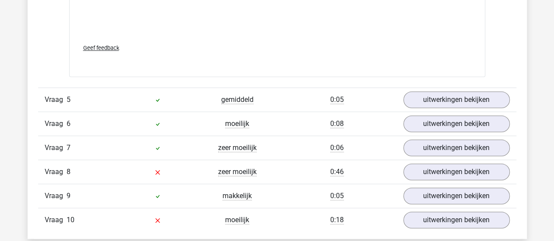
click at [332, 160] on div "Vraag 8 zeer moeilijk 0:46 uitwerkingen bekijken" at bounding box center [277, 172] width 478 height 24
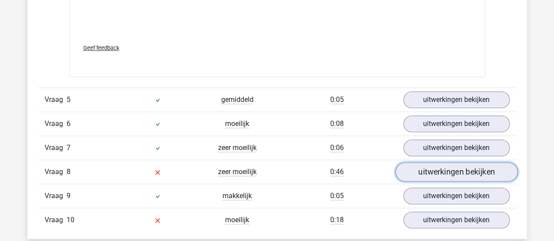
click at [427, 163] on link "uitwerkingen bekijken" at bounding box center [456, 172] width 122 height 19
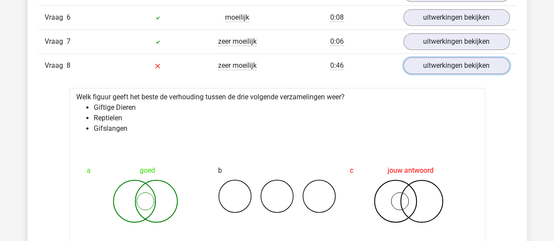
scroll to position [2014, 0]
